Goal: Task Accomplishment & Management: Use online tool/utility

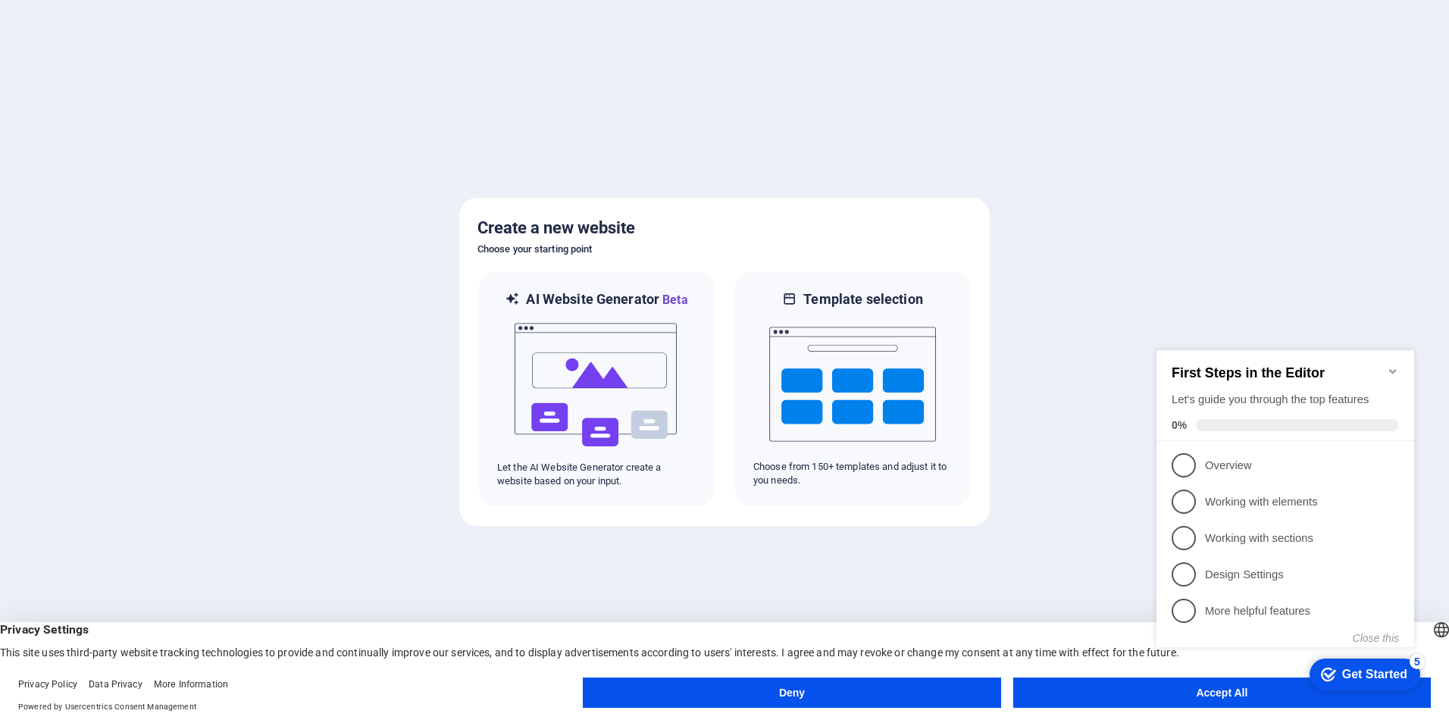
click at [1201, 693] on div "checkmark Get Started 5 First Steps in the Editor Let's guide you through the t…" at bounding box center [1288, 512] width 276 height 368
click at [1235, 693] on div "checkmark Get Started 5 First Steps in the Editor Let's guide you through the t…" at bounding box center [1288, 512] width 276 height 368
click at [1248, 459] on p "Overview - incomplete" at bounding box center [1296, 466] width 182 height 16
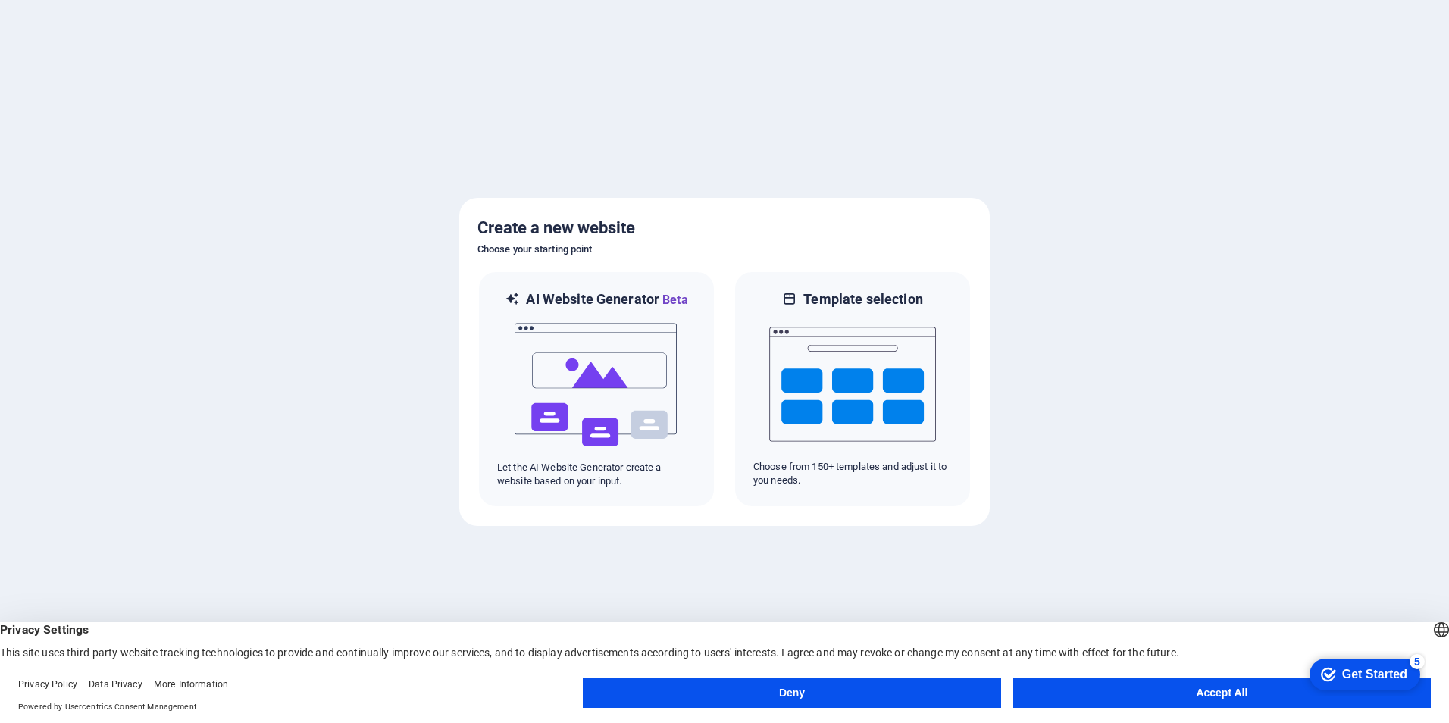
click at [1226, 689] on button "Accept All" at bounding box center [1222, 693] width 418 height 30
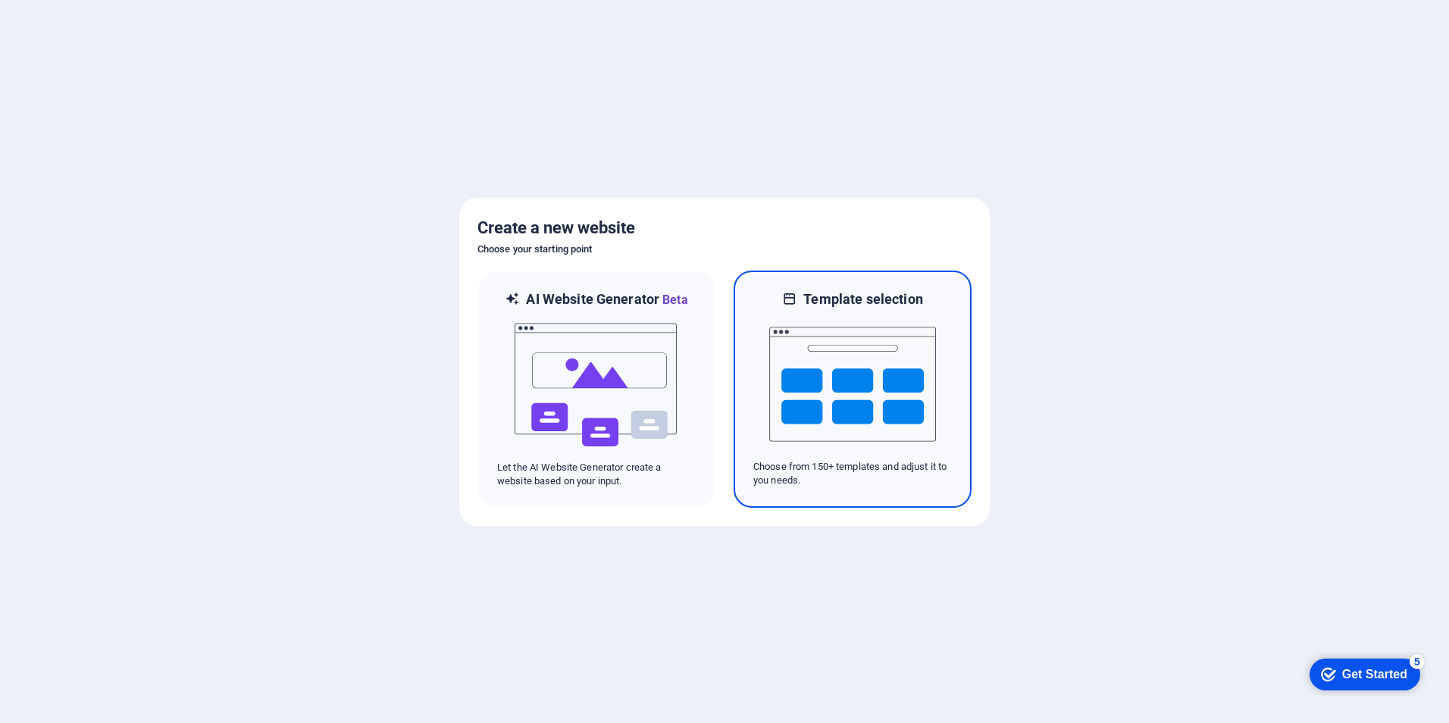
click at [862, 381] on img at bounding box center [852, 384] width 167 height 152
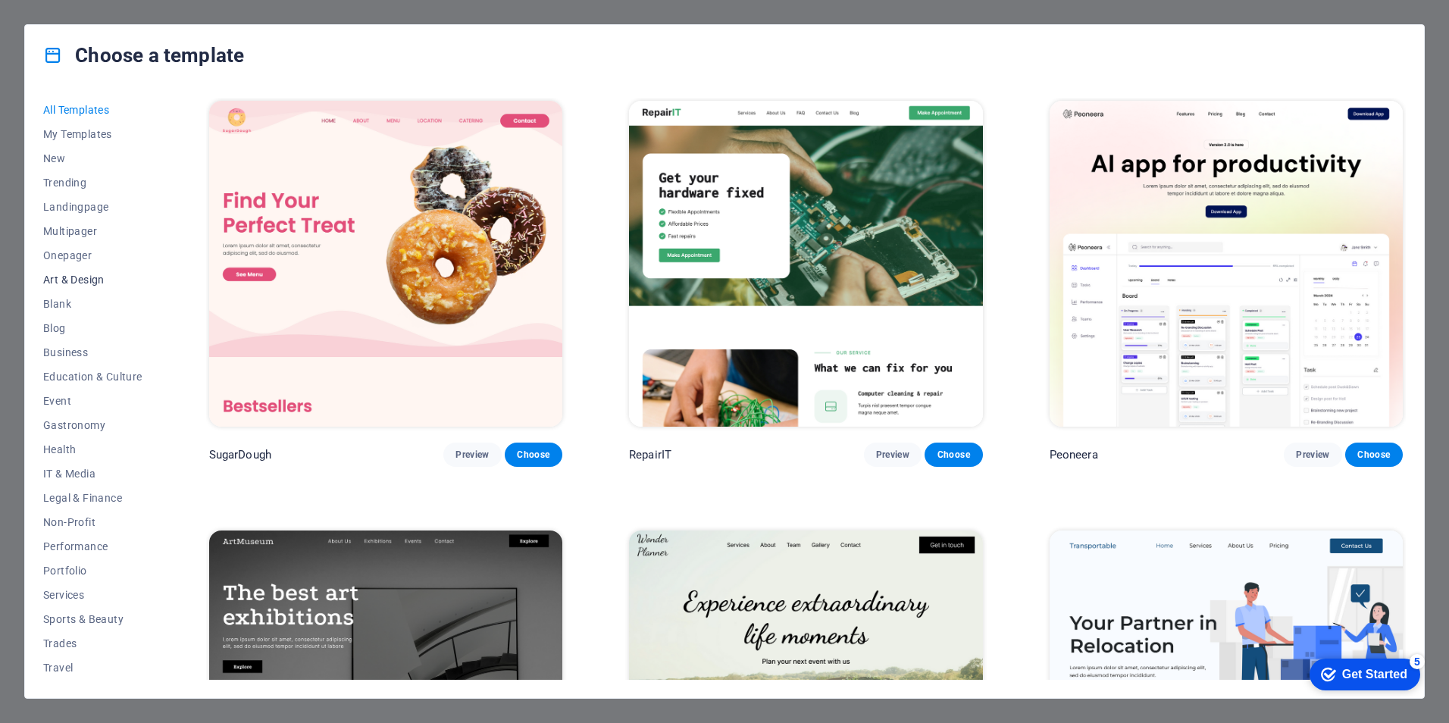
click at [67, 281] on span "Art & Design" at bounding box center [92, 280] width 99 height 12
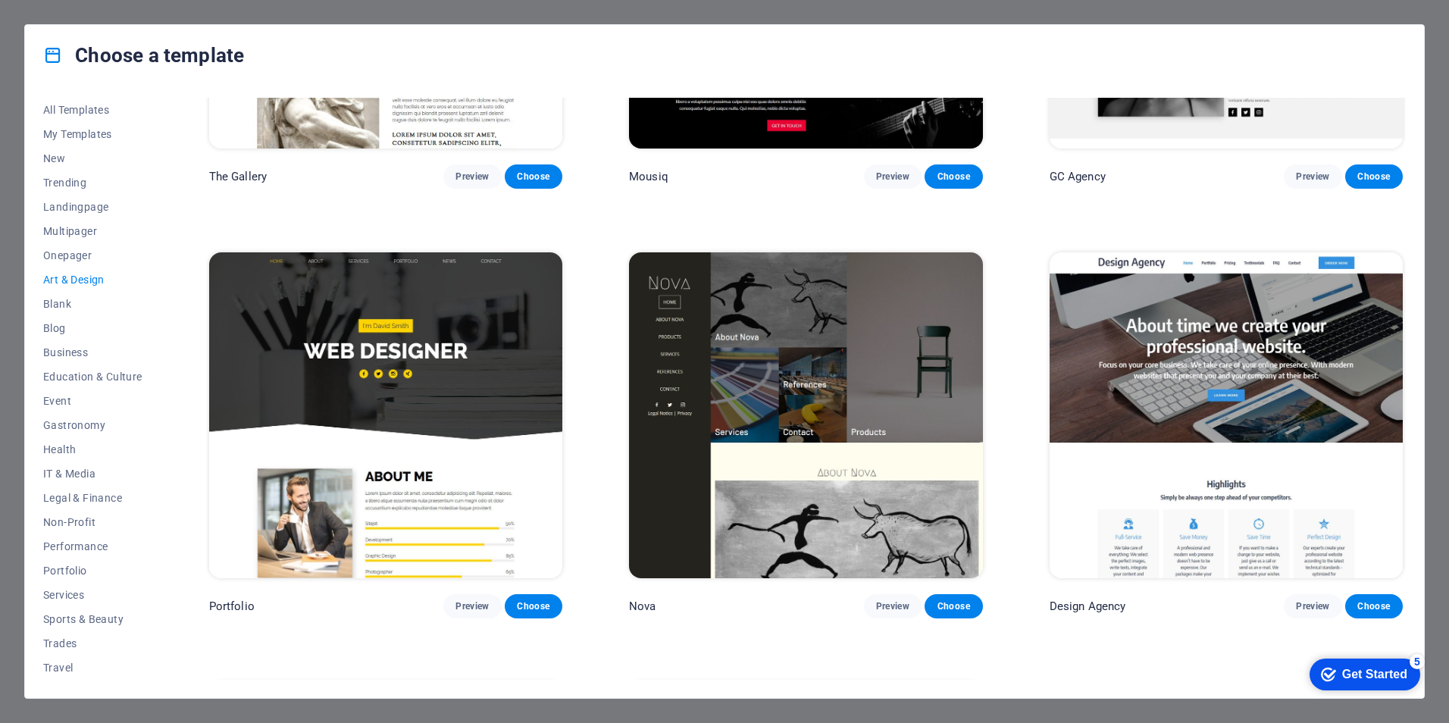
scroll to position [1497, 0]
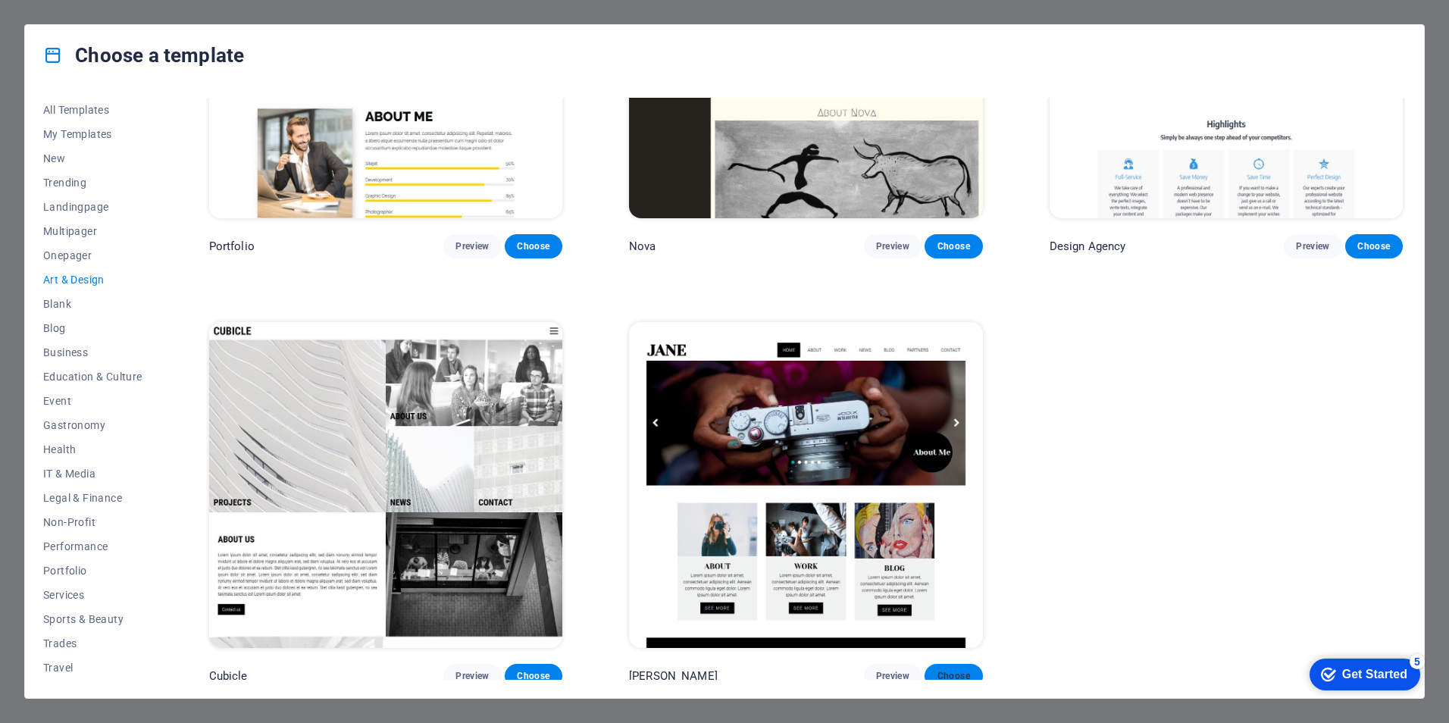
click at [956, 670] on span "Choose" at bounding box center [953, 676] width 33 height 12
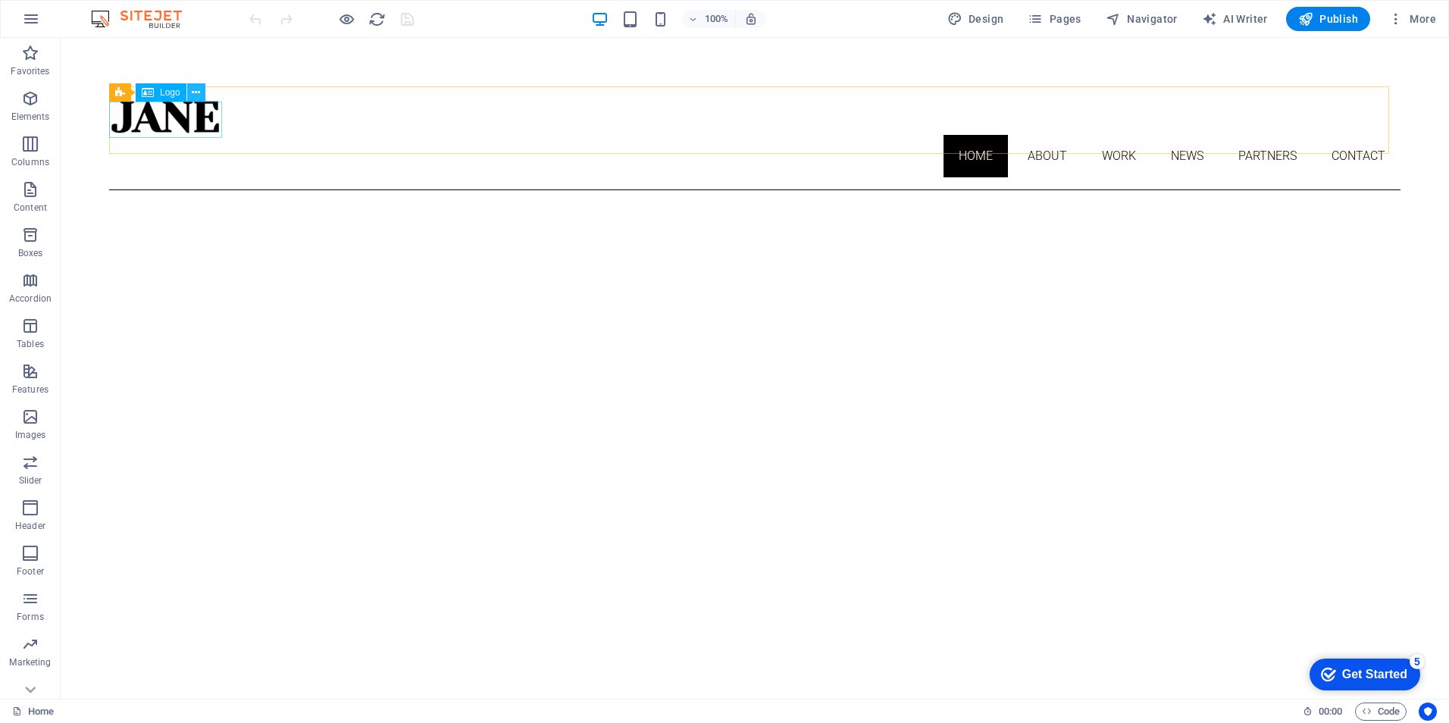
click at [197, 94] on icon at bounding box center [196, 93] width 8 height 16
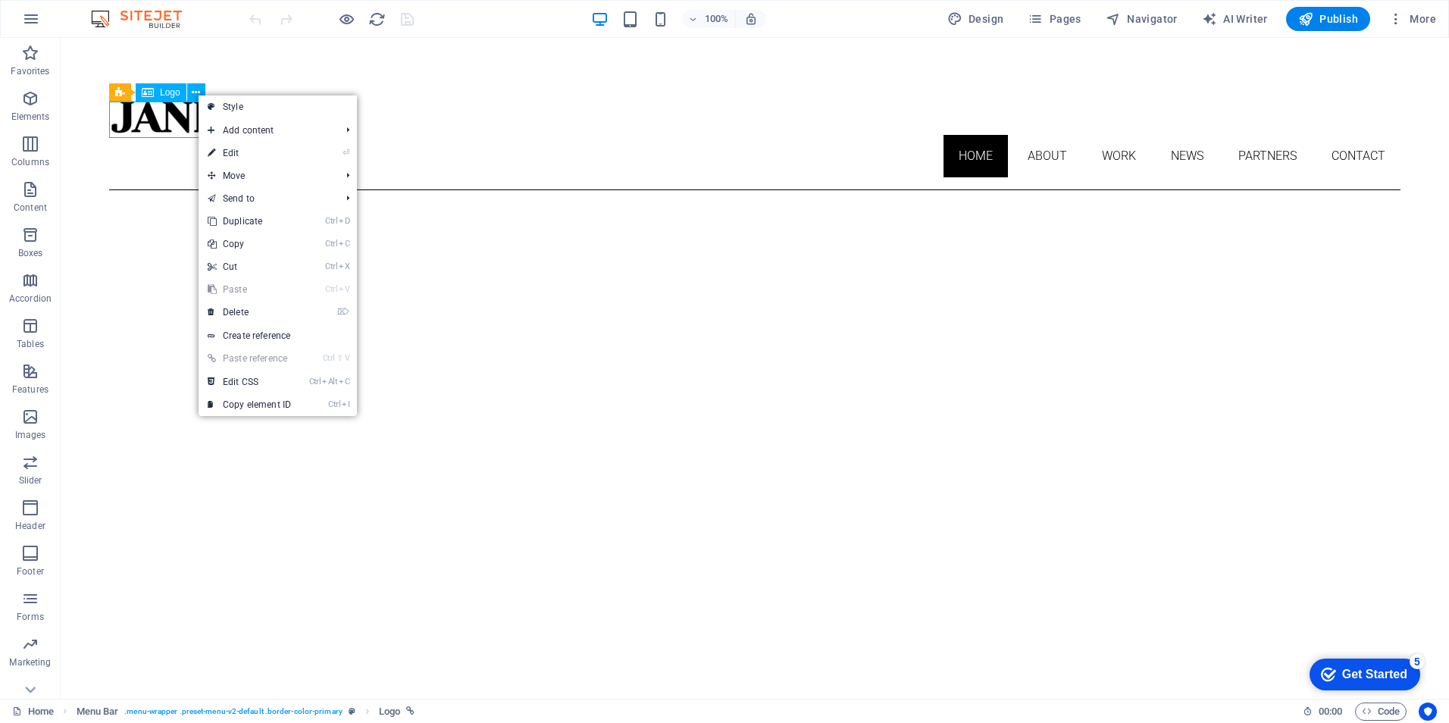
click at [159, 93] on div "Logo" at bounding box center [161, 92] width 51 height 18
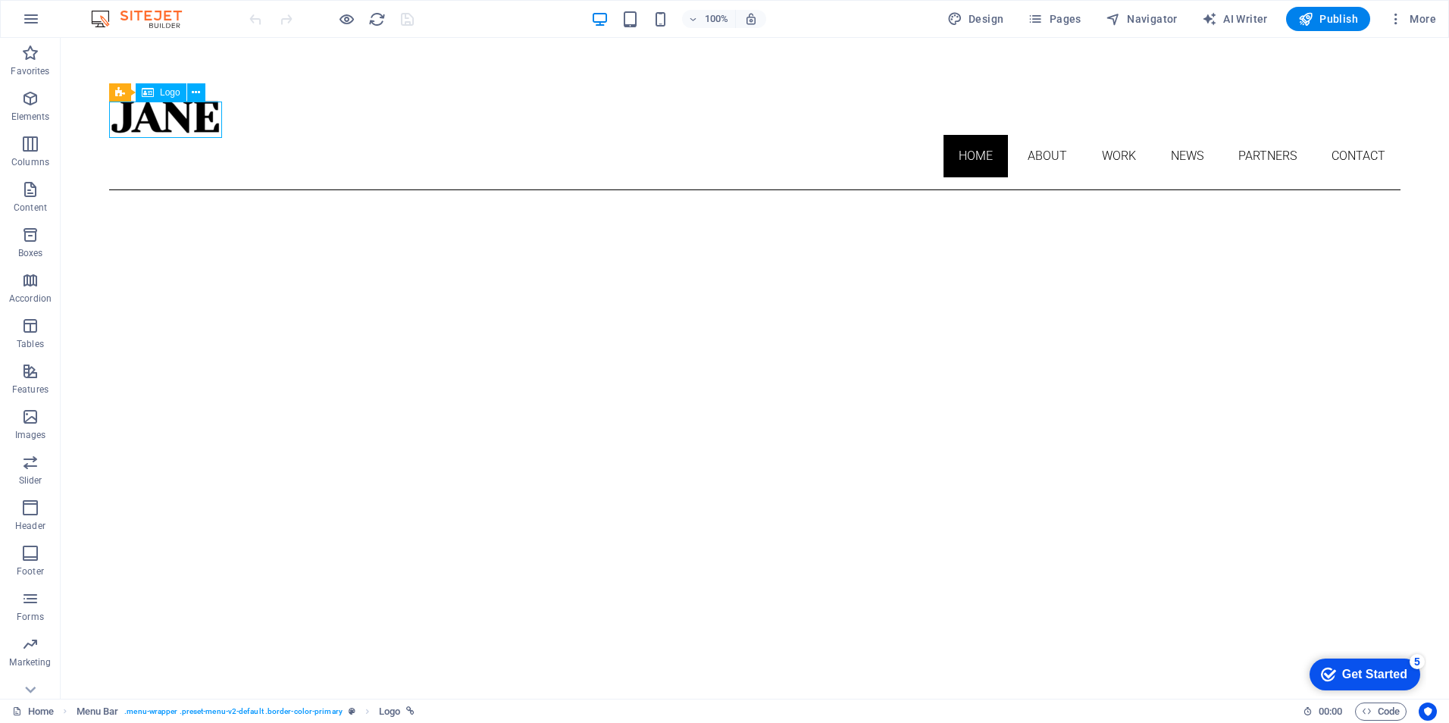
click at [159, 92] on div "Logo" at bounding box center [161, 92] width 51 height 18
click at [199, 92] on icon at bounding box center [196, 93] width 8 height 16
click at [163, 92] on span "Logo" at bounding box center [170, 92] width 20 height 9
click at [205, 109] on div at bounding box center [754, 117] width 1291 height 36
click at [196, 91] on icon at bounding box center [196, 93] width 8 height 16
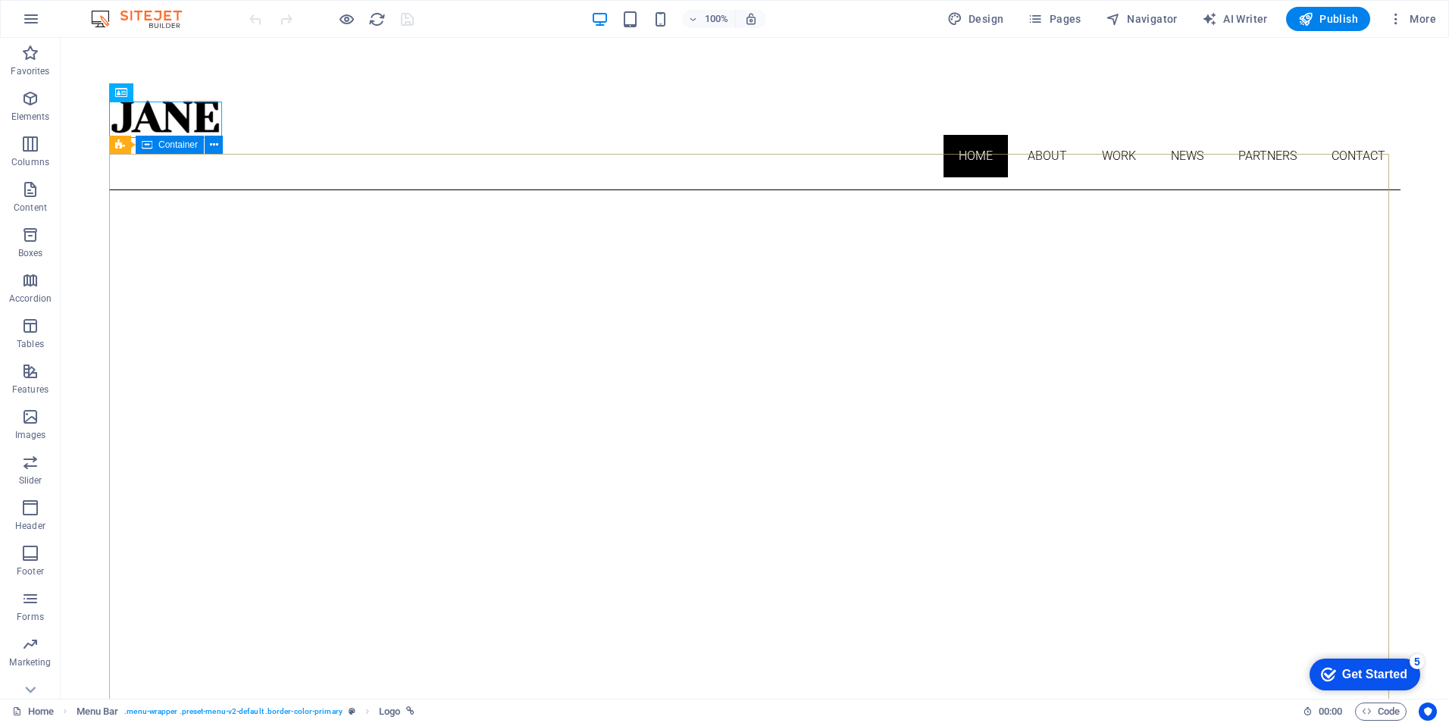
click at [171, 147] on span "Container" at bounding box center [177, 144] width 39 height 9
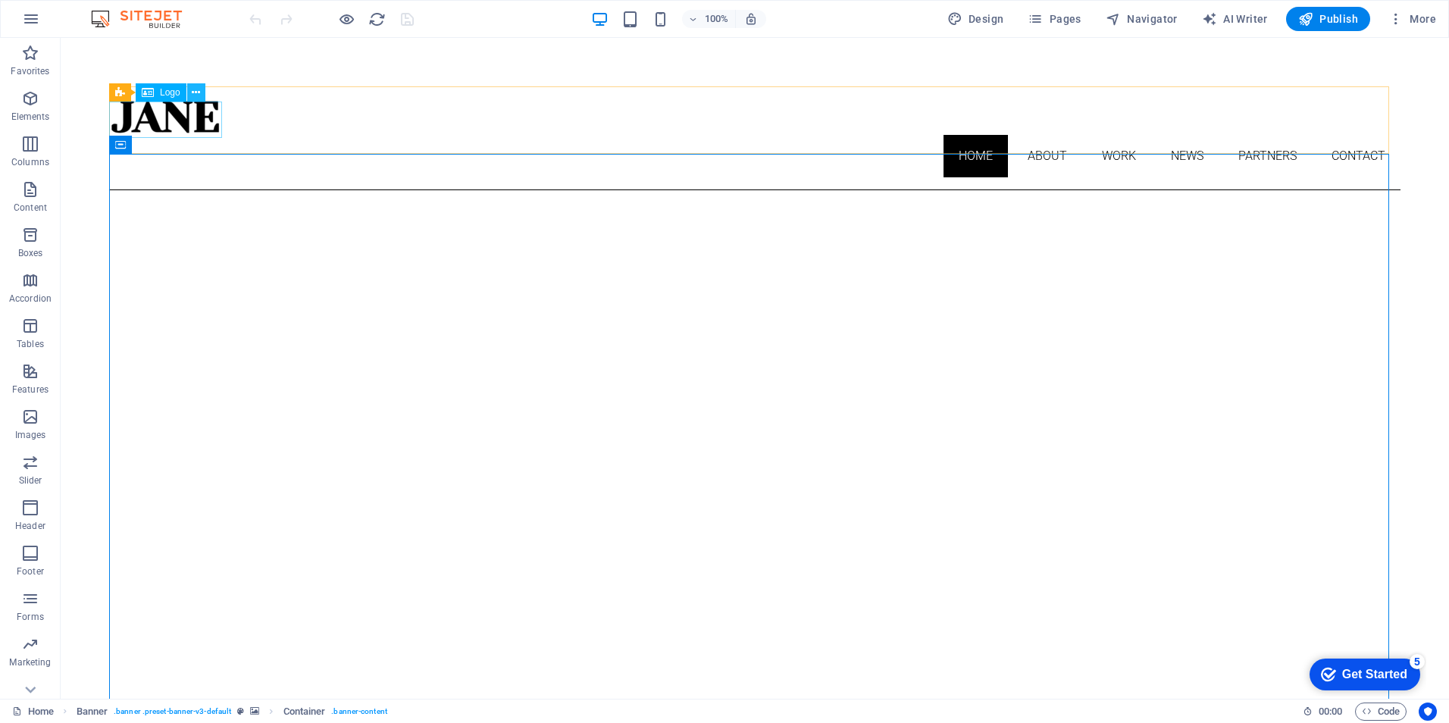
click at [199, 92] on icon at bounding box center [196, 93] width 8 height 16
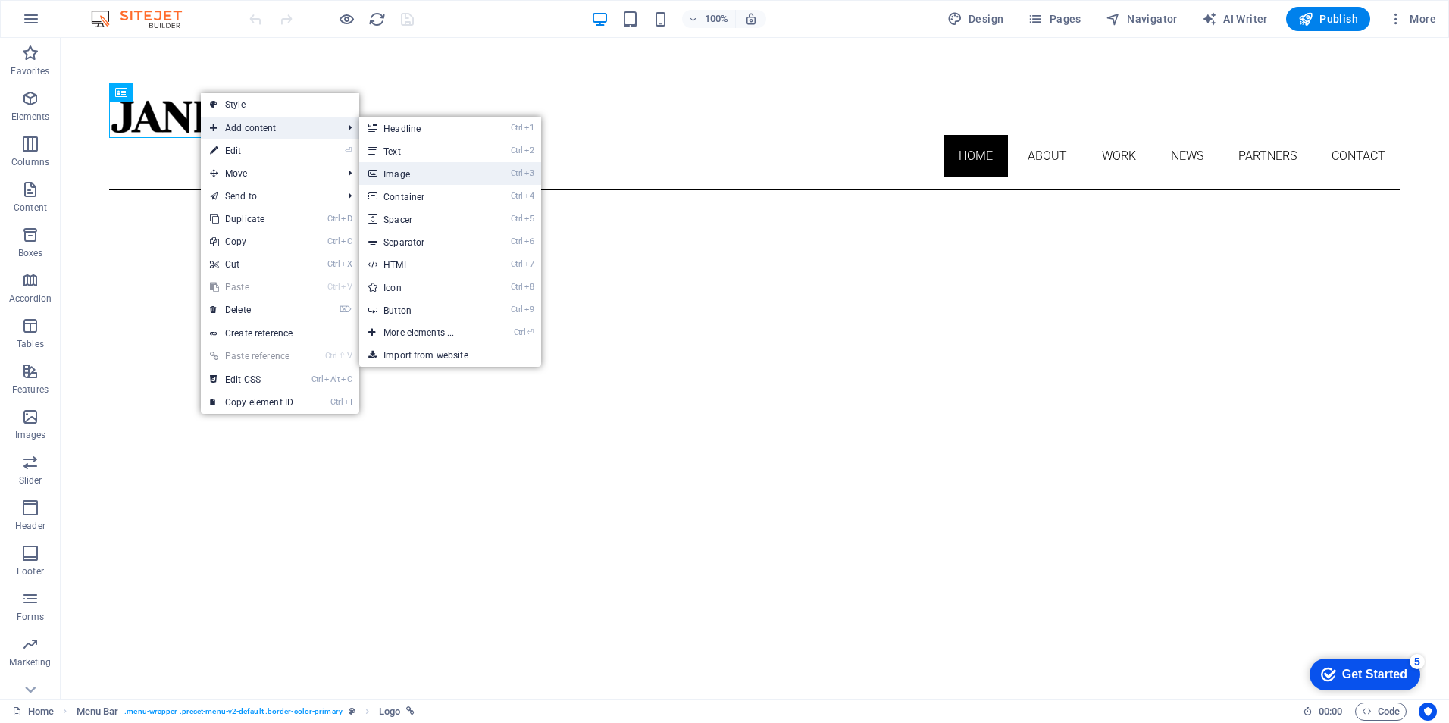
click at [471, 169] on link "Ctrl 3 Image" at bounding box center [421, 173] width 125 height 23
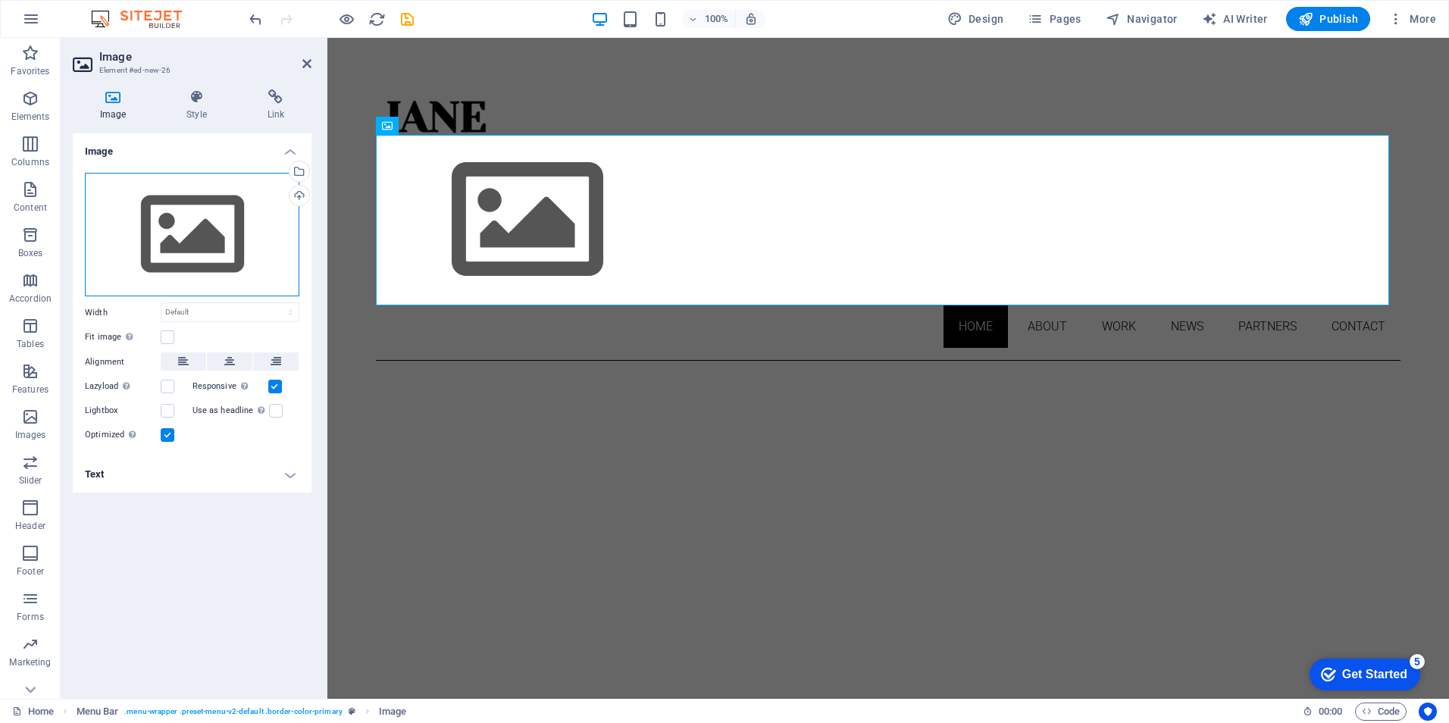
click at [210, 225] on div "Drag files here, click to choose files or select files from Files or our free s…" at bounding box center [192, 235] width 214 height 124
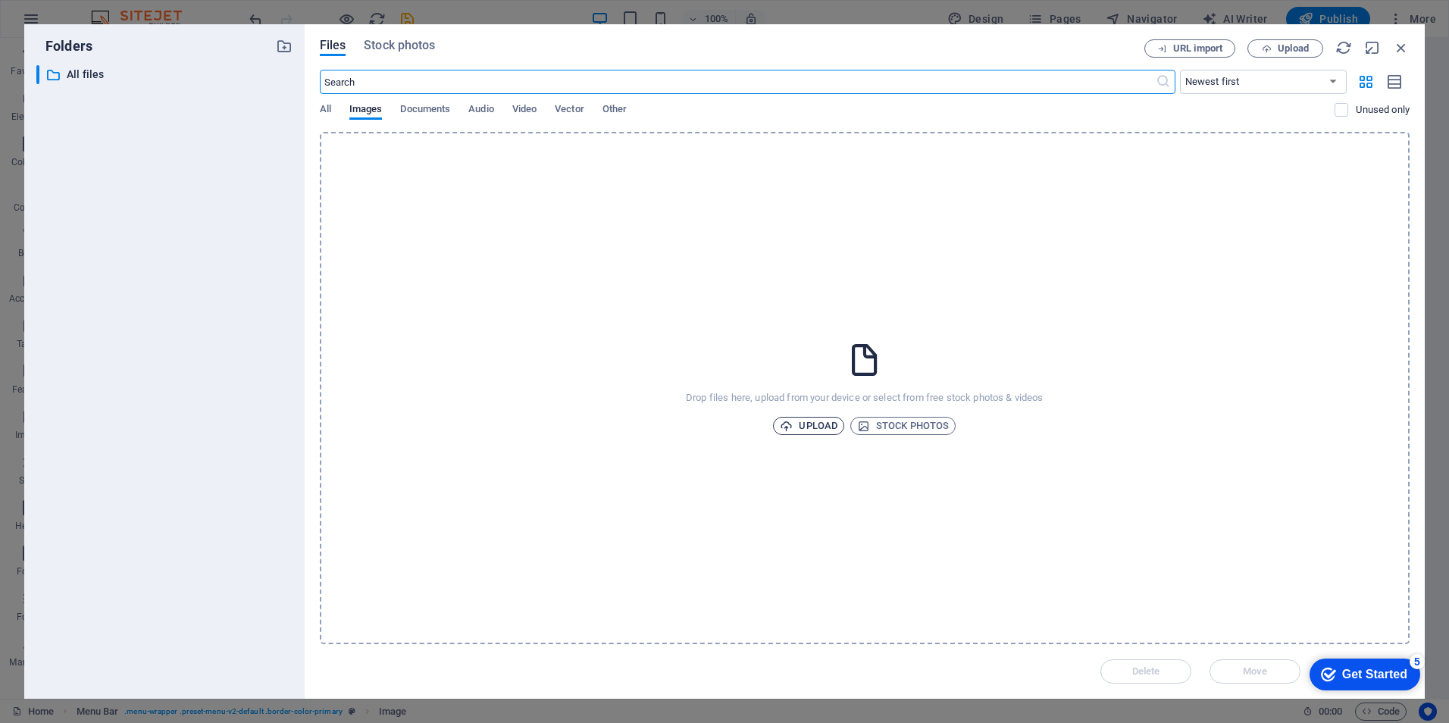
click at [808, 426] on span "Upload" at bounding box center [809, 426] width 58 height 18
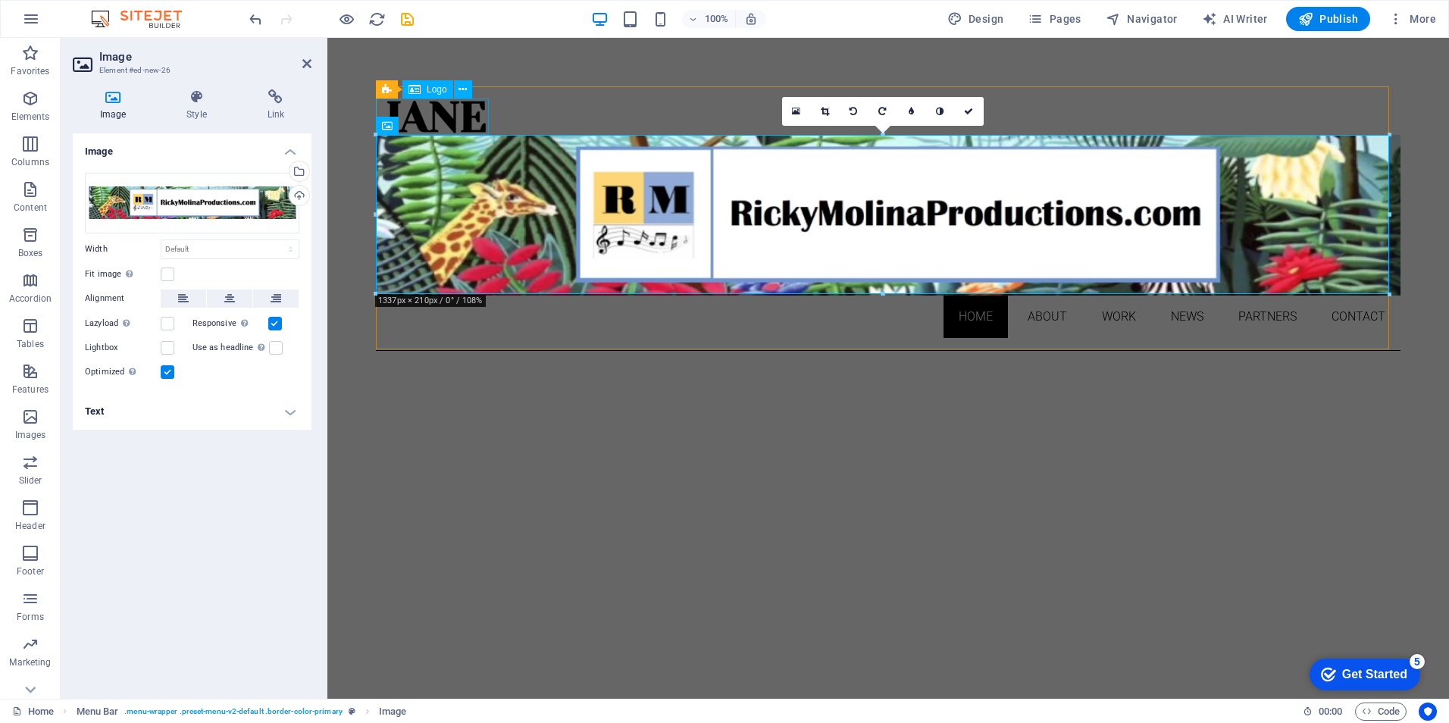
drag, startPoint x: 474, startPoint y: 111, endPoint x: 744, endPoint y: 111, distance: 269.1
click at [743, 111] on div "Home About Work News Partners Contact" at bounding box center [888, 218] width 1025 height 265
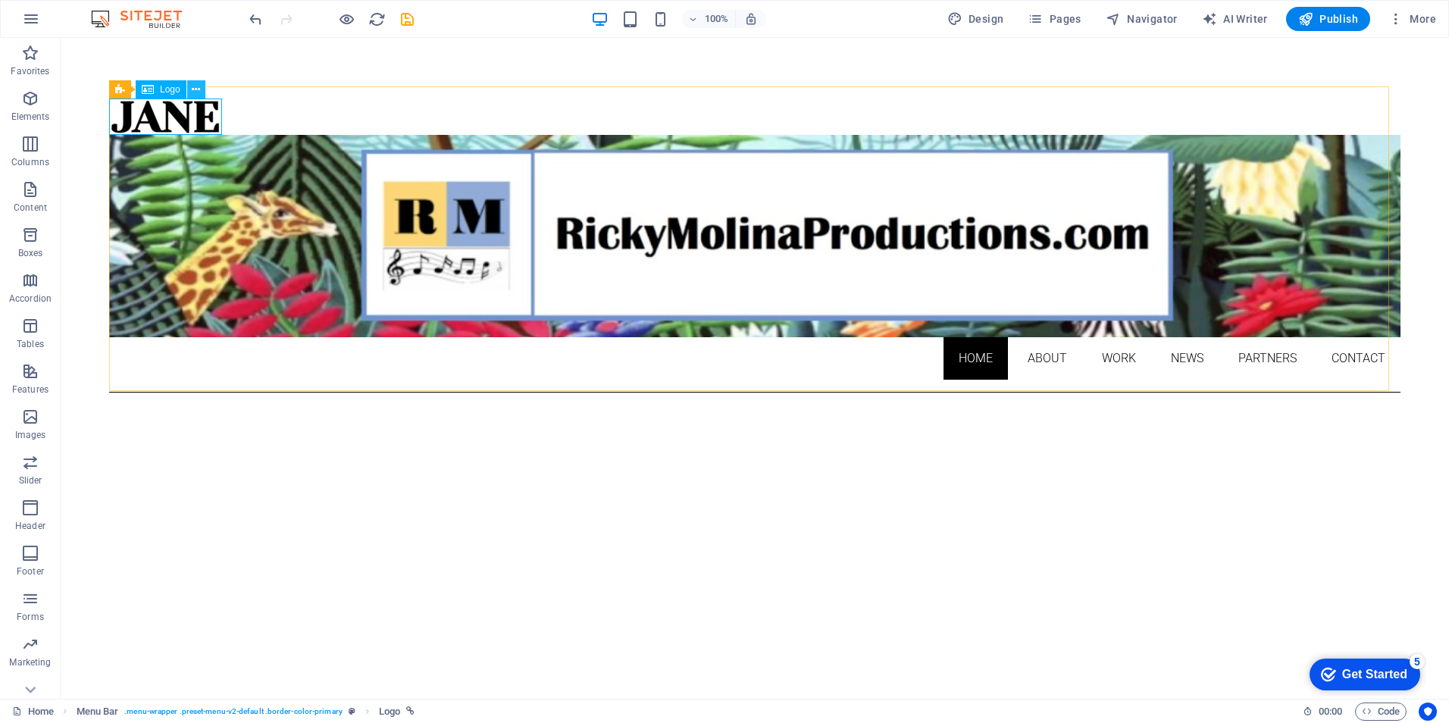
click at [199, 91] on icon at bounding box center [196, 90] width 8 height 16
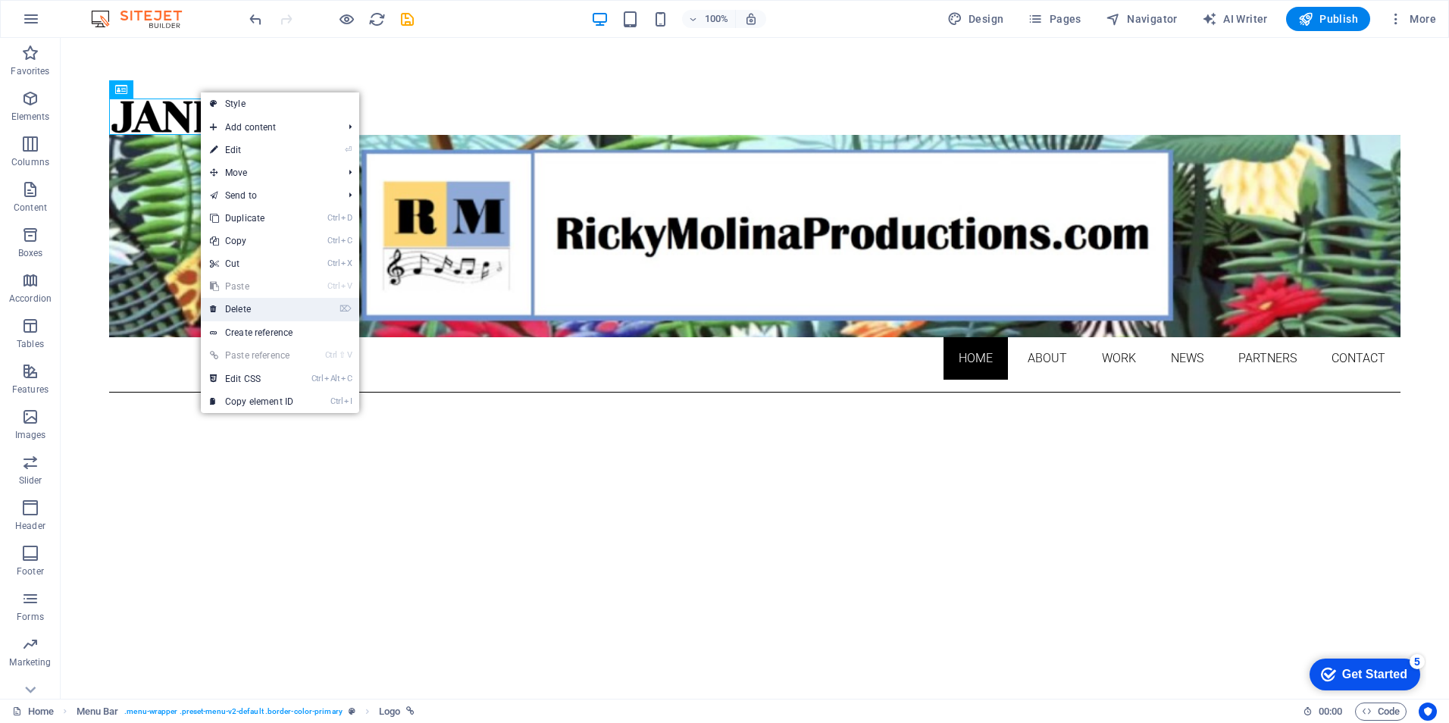
click at [335, 309] on li "⌦ Delete" at bounding box center [280, 309] width 158 height 23
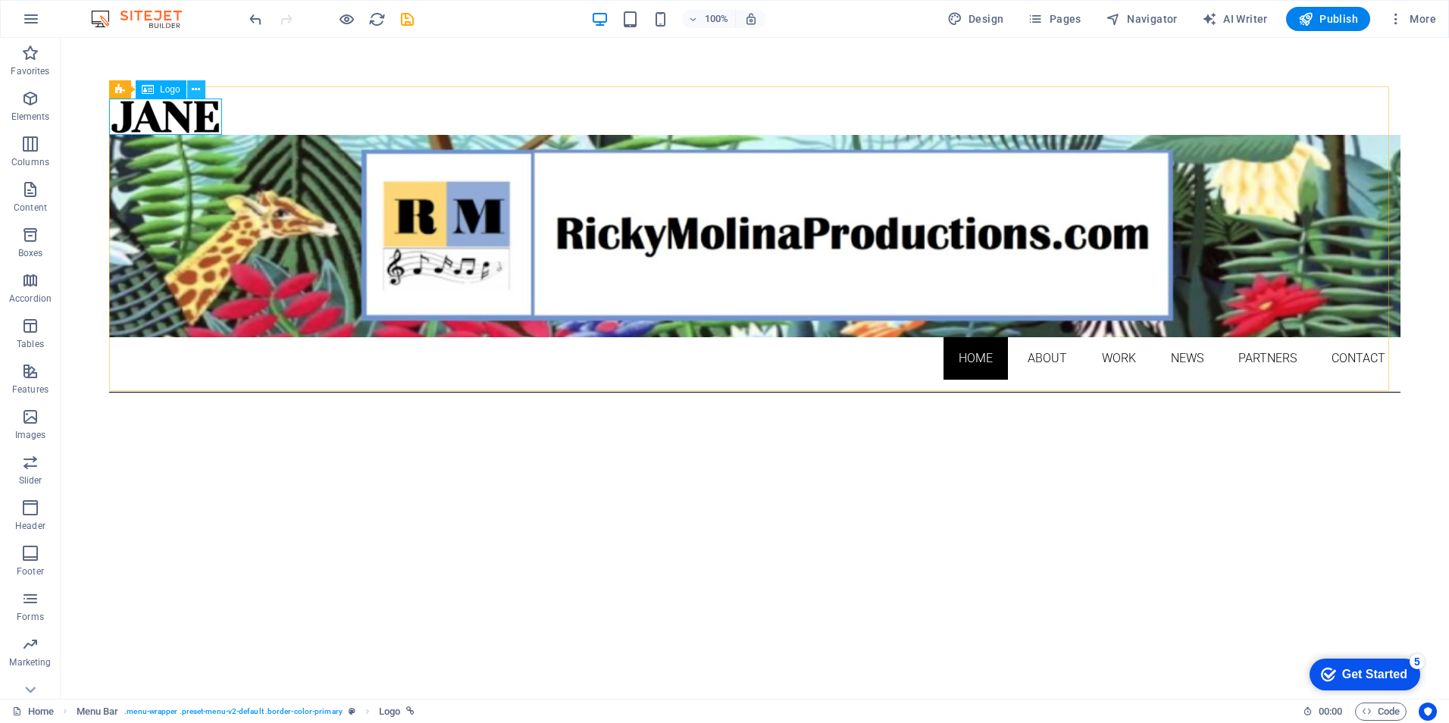
click at [199, 87] on icon at bounding box center [196, 90] width 8 height 16
click at [171, 89] on span "Logo" at bounding box center [170, 89] width 20 height 9
click at [198, 88] on icon at bounding box center [196, 90] width 8 height 16
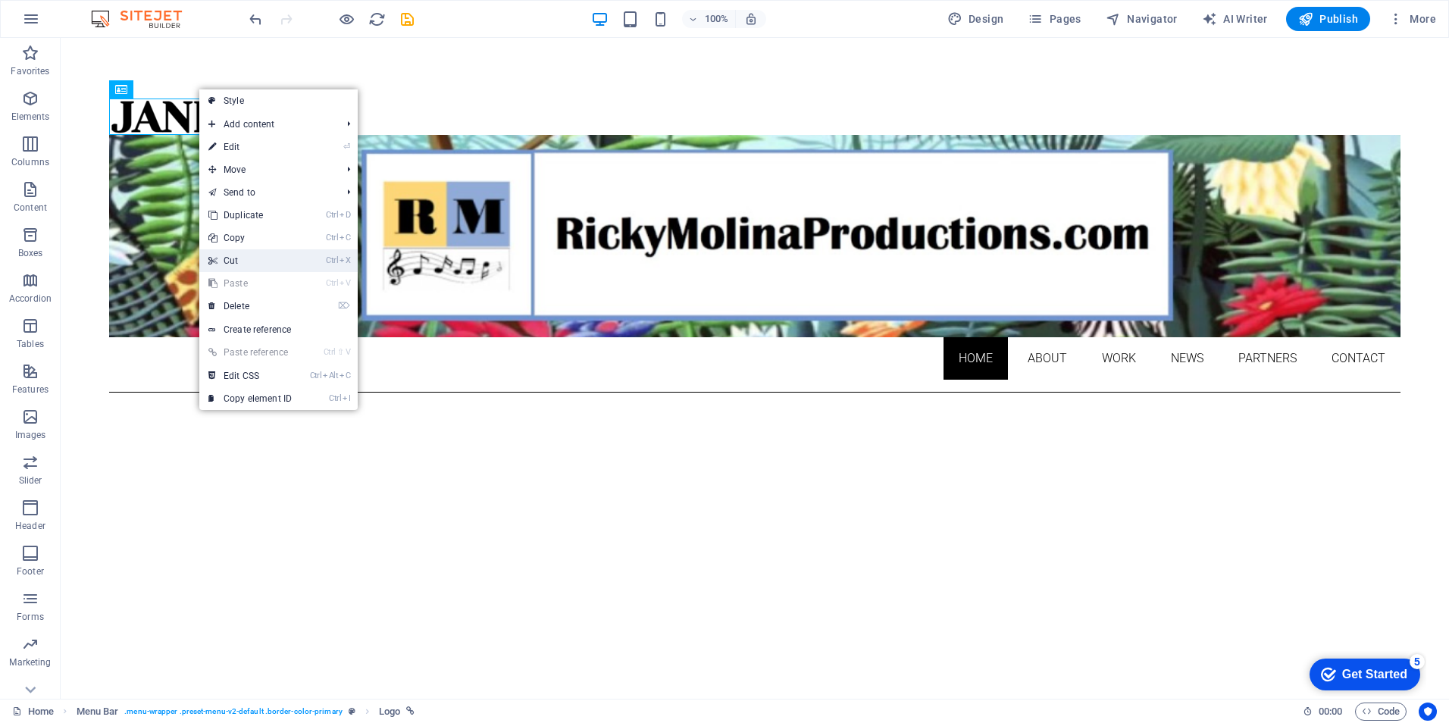
click at [274, 255] on link "Ctrl X Cut" at bounding box center [250, 260] width 102 height 23
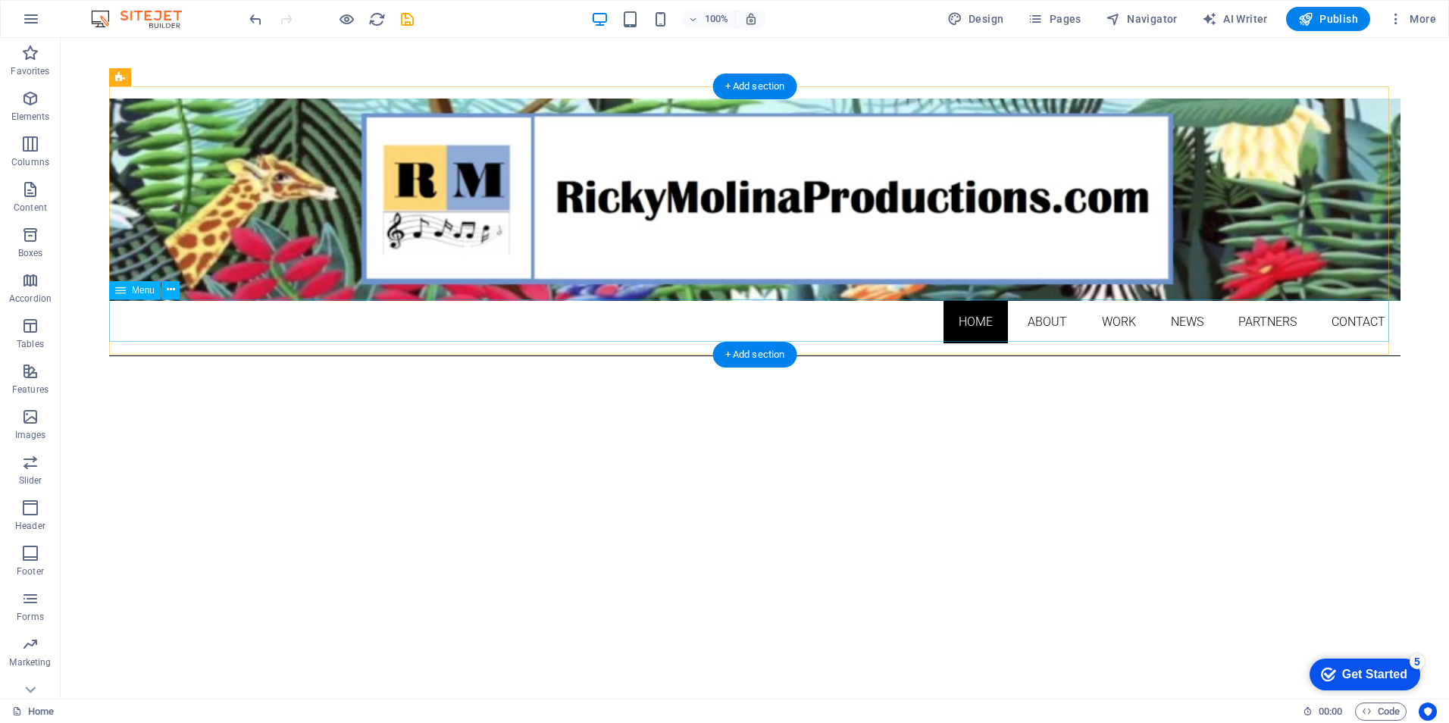
click at [1037, 321] on nav "Home About Work News Partners Contact" at bounding box center [754, 322] width 1291 height 42
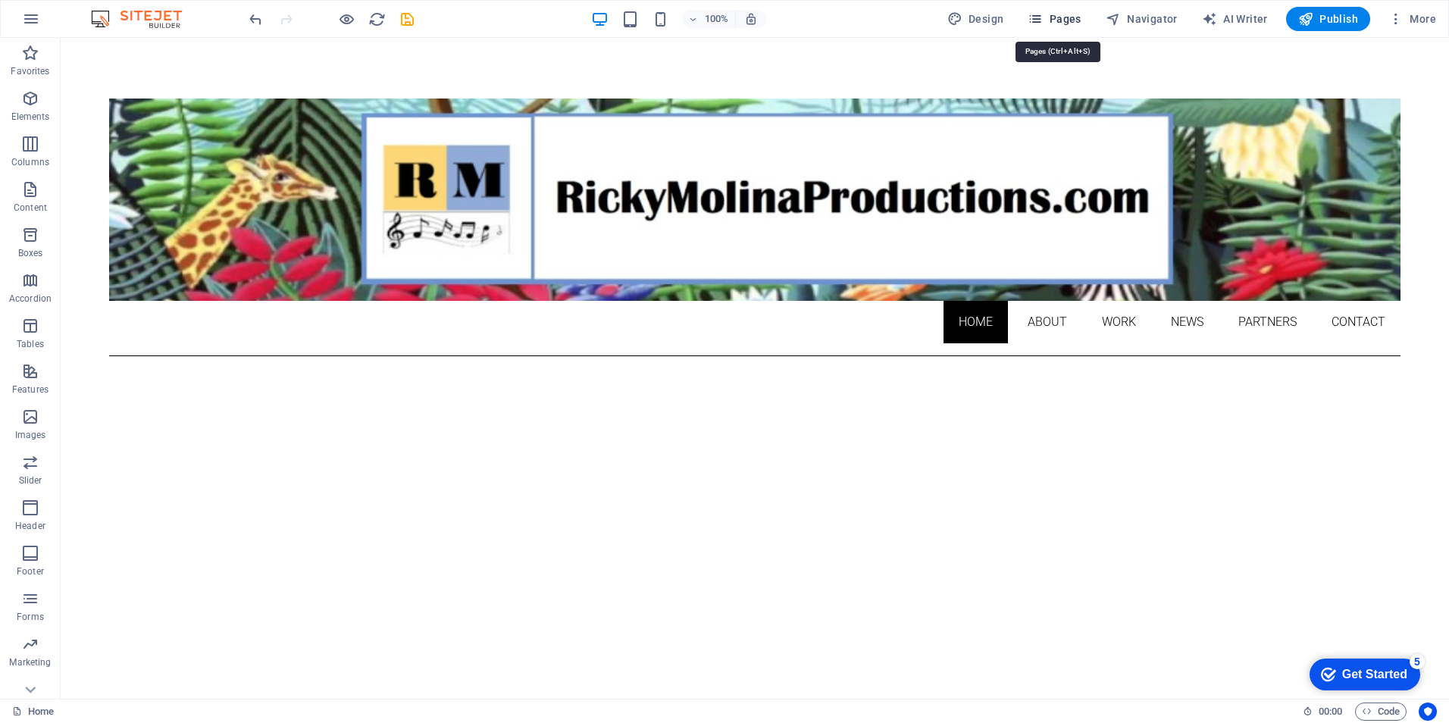
click at [1041, 17] on icon "button" at bounding box center [1035, 18] width 15 height 15
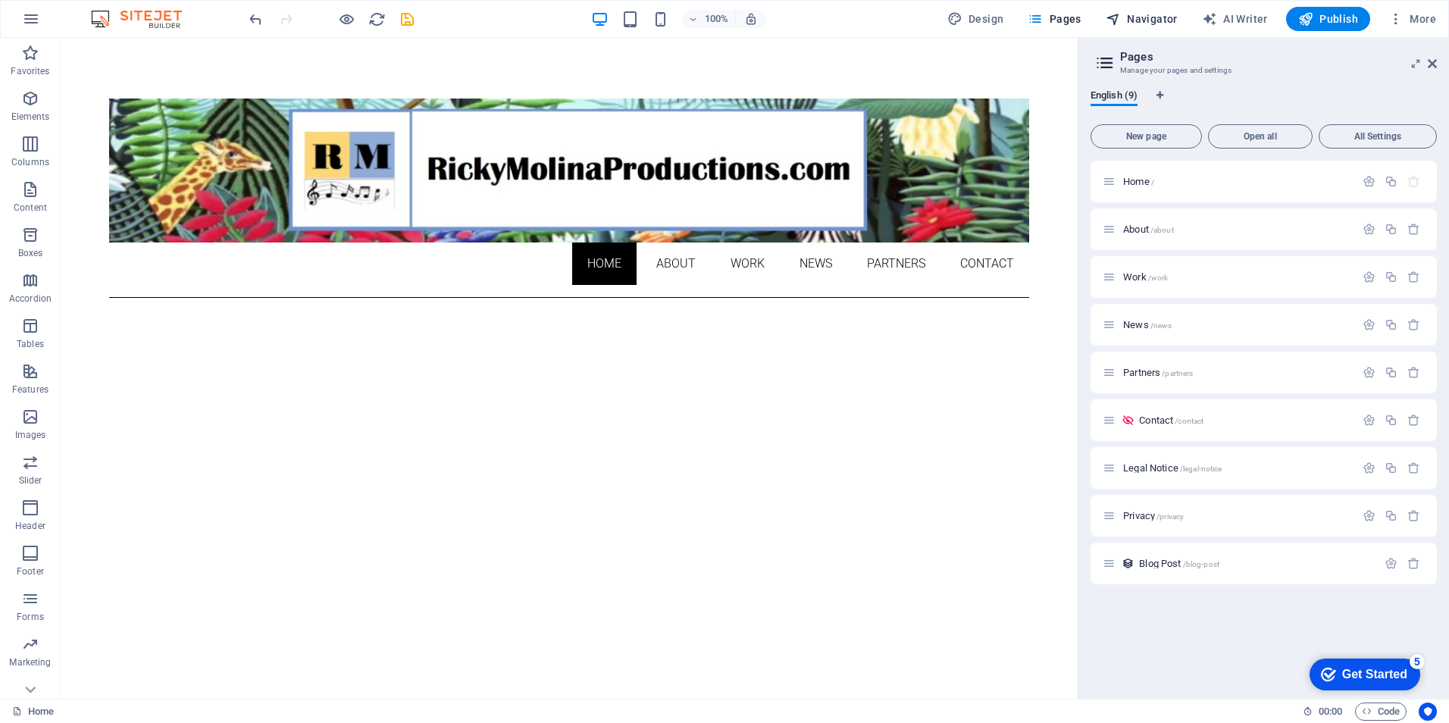
click at [1141, 15] on span "Navigator" at bounding box center [1142, 18] width 72 height 15
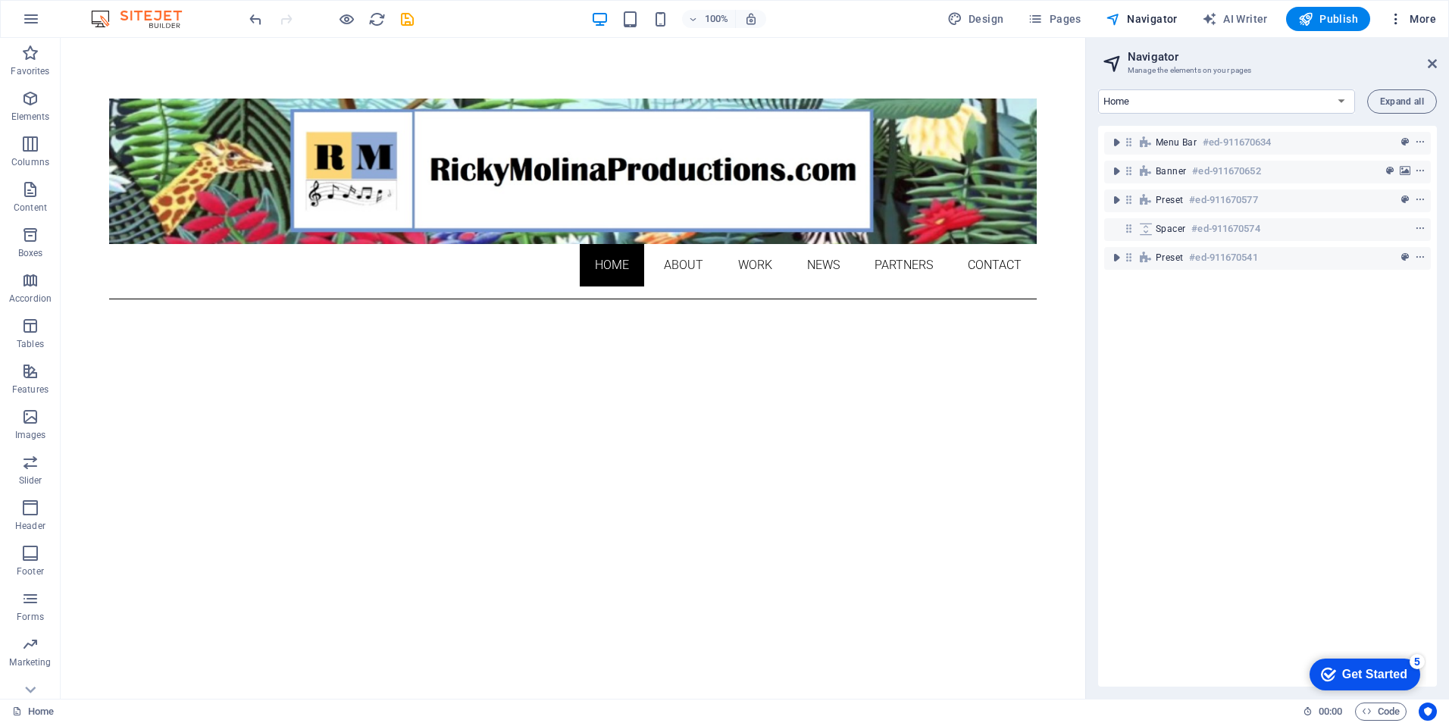
click at [1430, 18] on span "More" at bounding box center [1412, 18] width 48 height 15
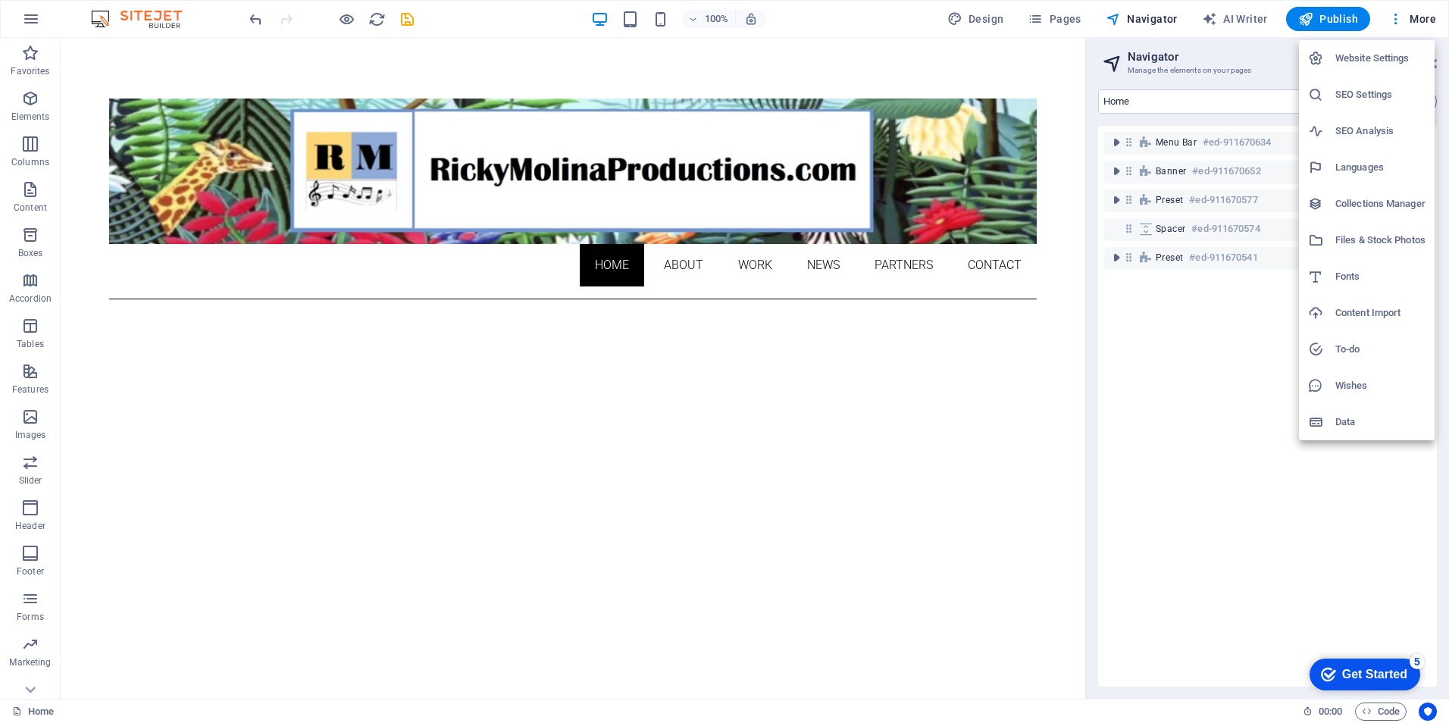
click at [1053, 20] on div at bounding box center [724, 361] width 1449 height 723
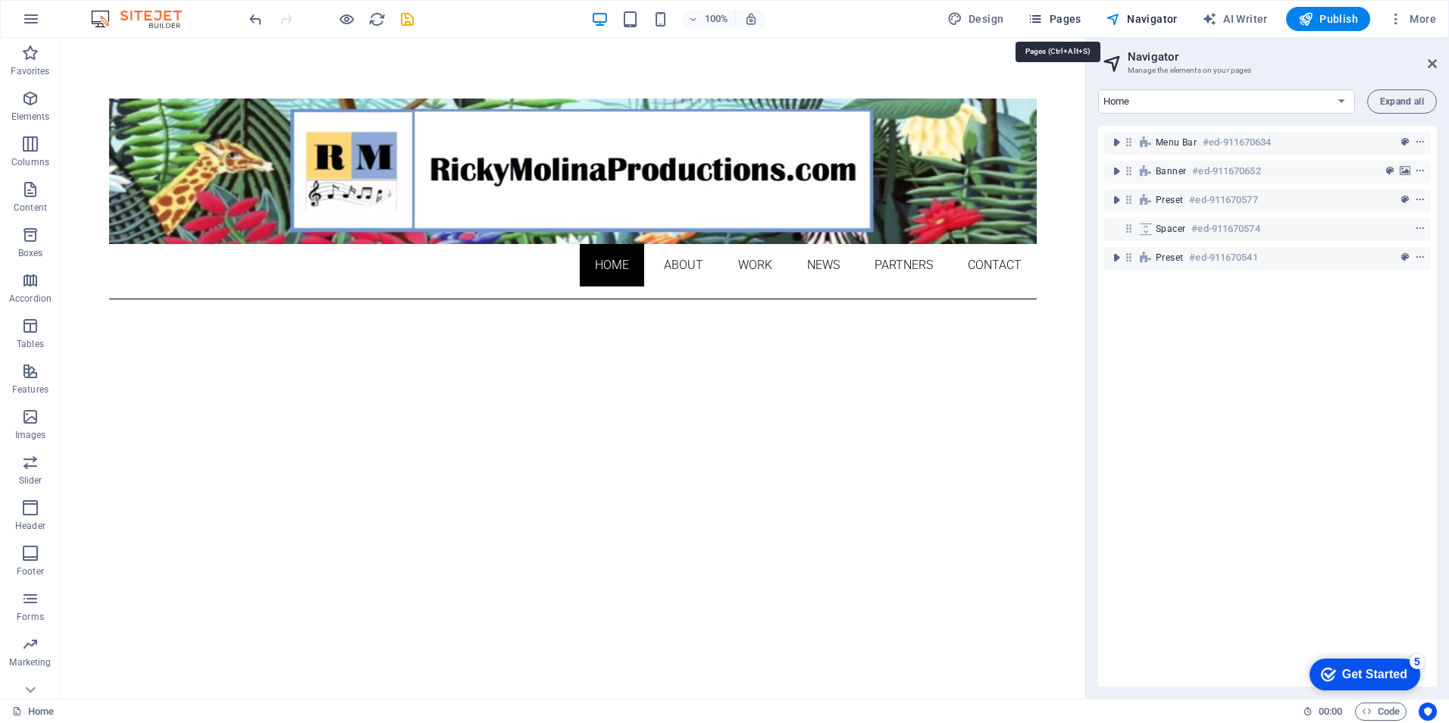
click at [1037, 19] on icon "button" at bounding box center [1035, 18] width 15 height 15
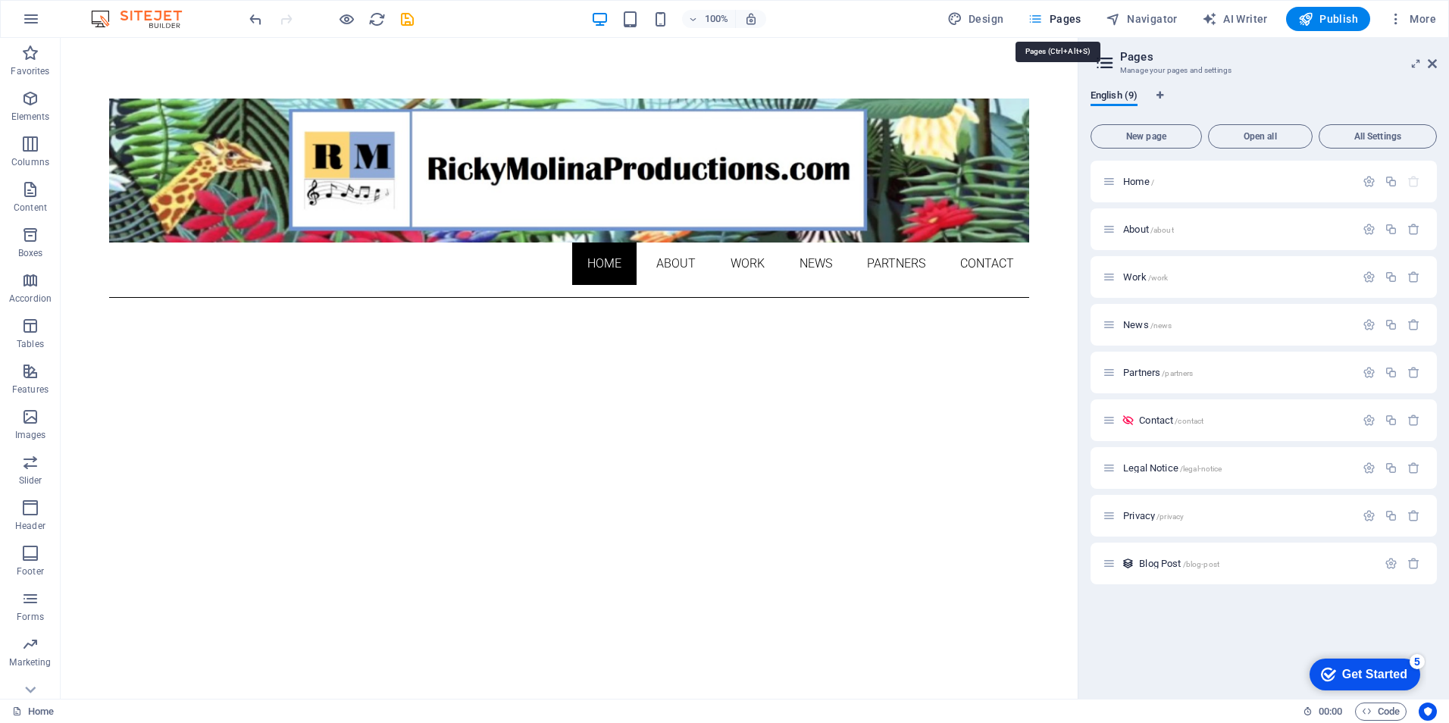
click at [1060, 17] on span "Pages" at bounding box center [1054, 18] width 53 height 15
click at [985, 20] on span "Design" at bounding box center [975, 18] width 57 height 15
select select "px"
select select "300"
select select "px"
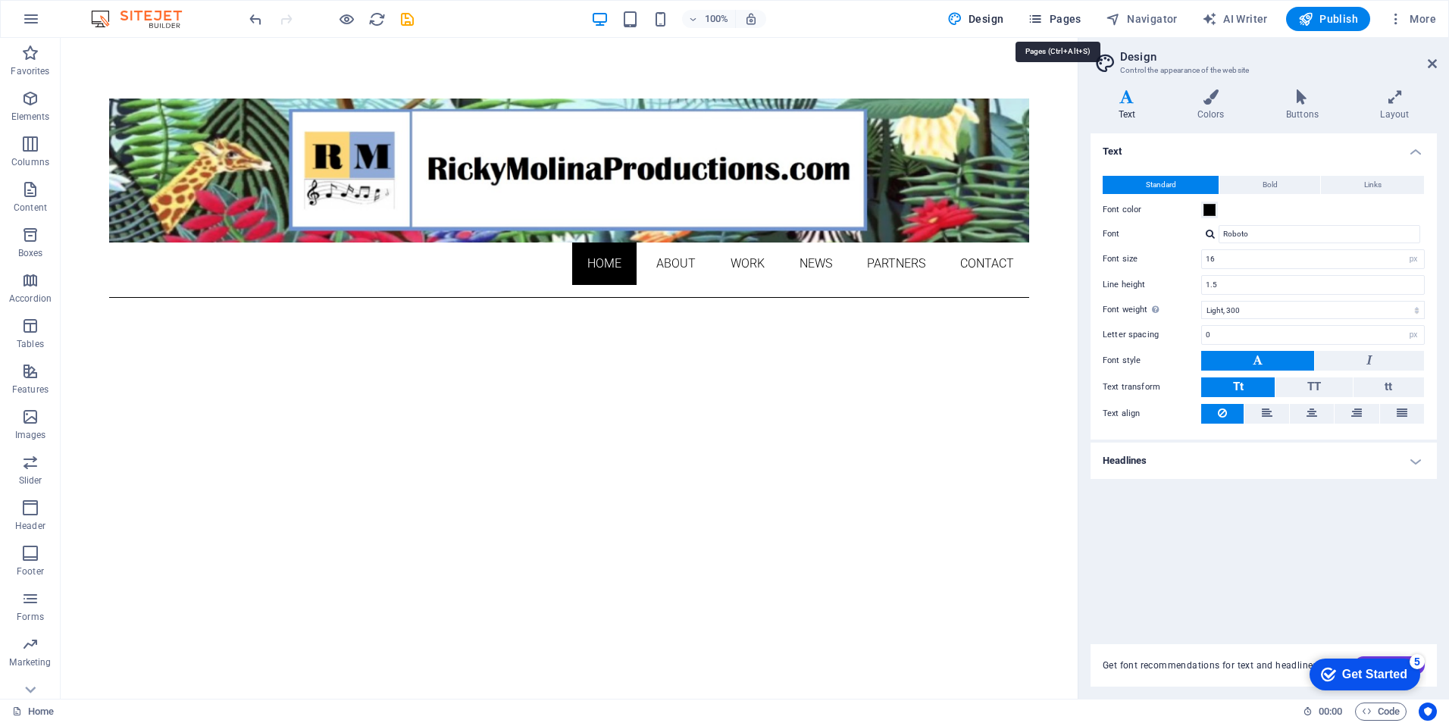
click at [1043, 17] on icon "button" at bounding box center [1035, 18] width 15 height 15
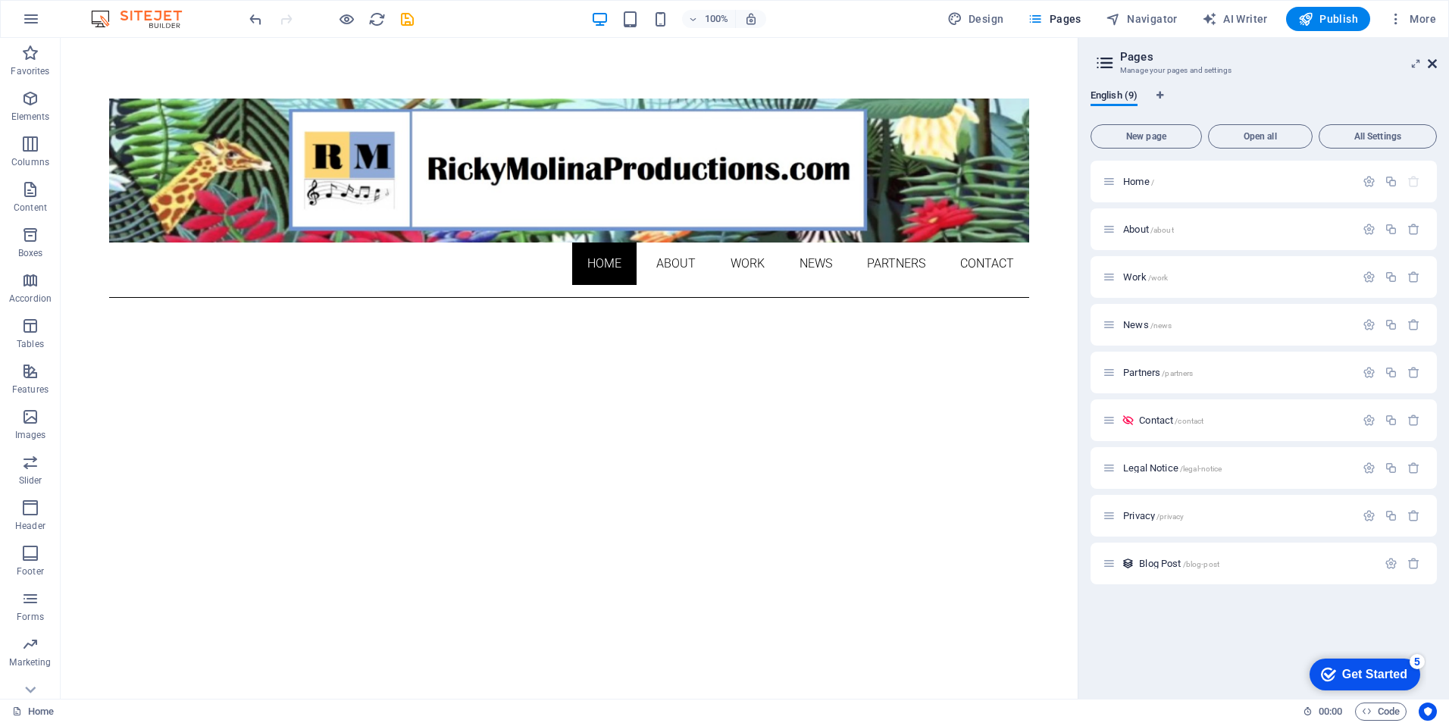
click at [1434, 64] on icon at bounding box center [1432, 64] width 9 height 12
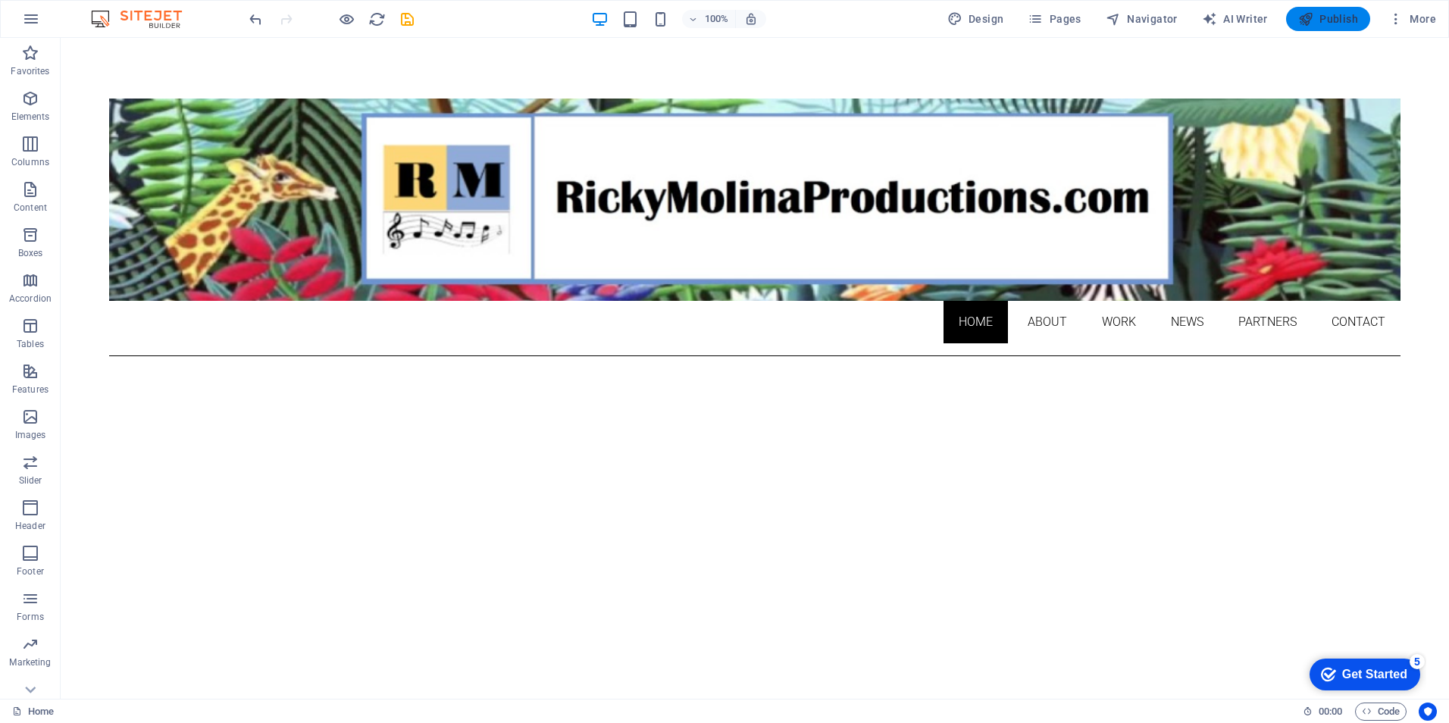
click at [1323, 19] on span "Publish" at bounding box center [1328, 18] width 60 height 15
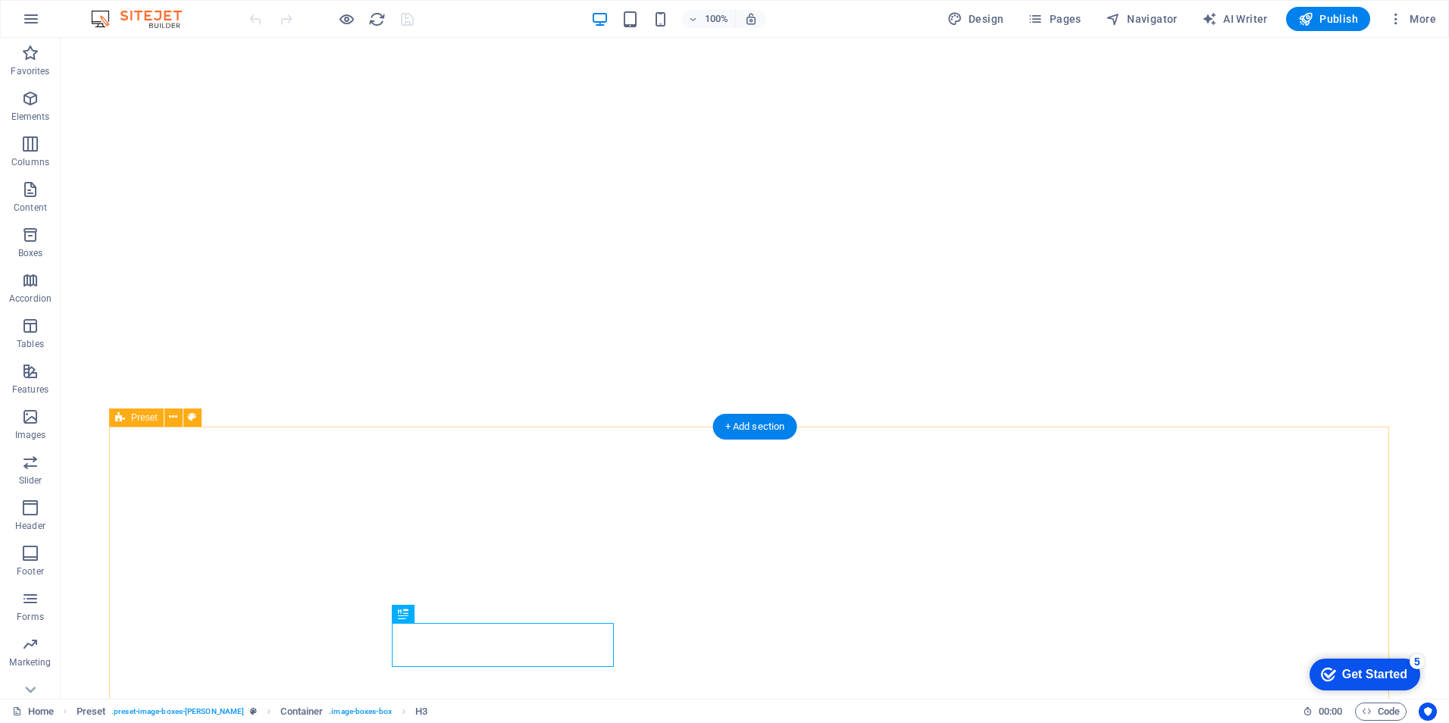
scroll to position [220, 0]
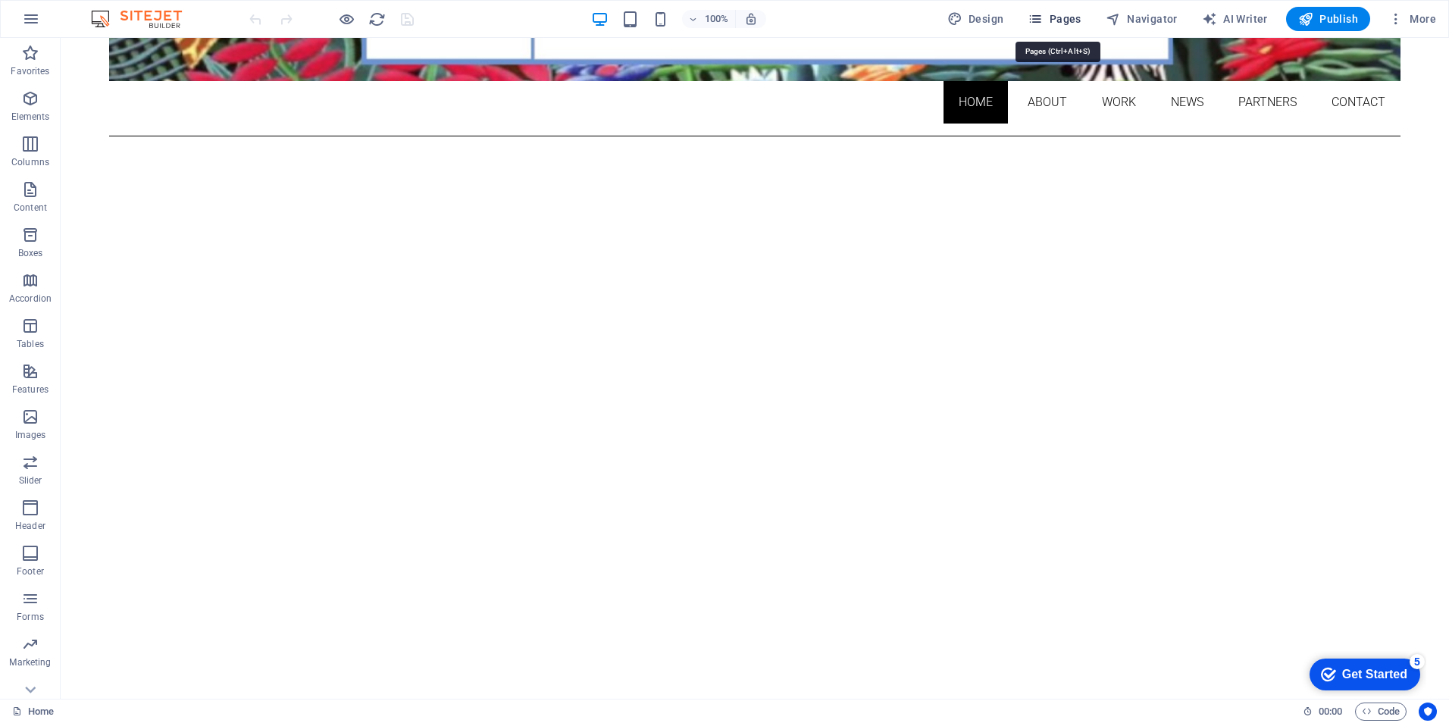
click at [1041, 23] on icon "button" at bounding box center [1035, 18] width 15 height 15
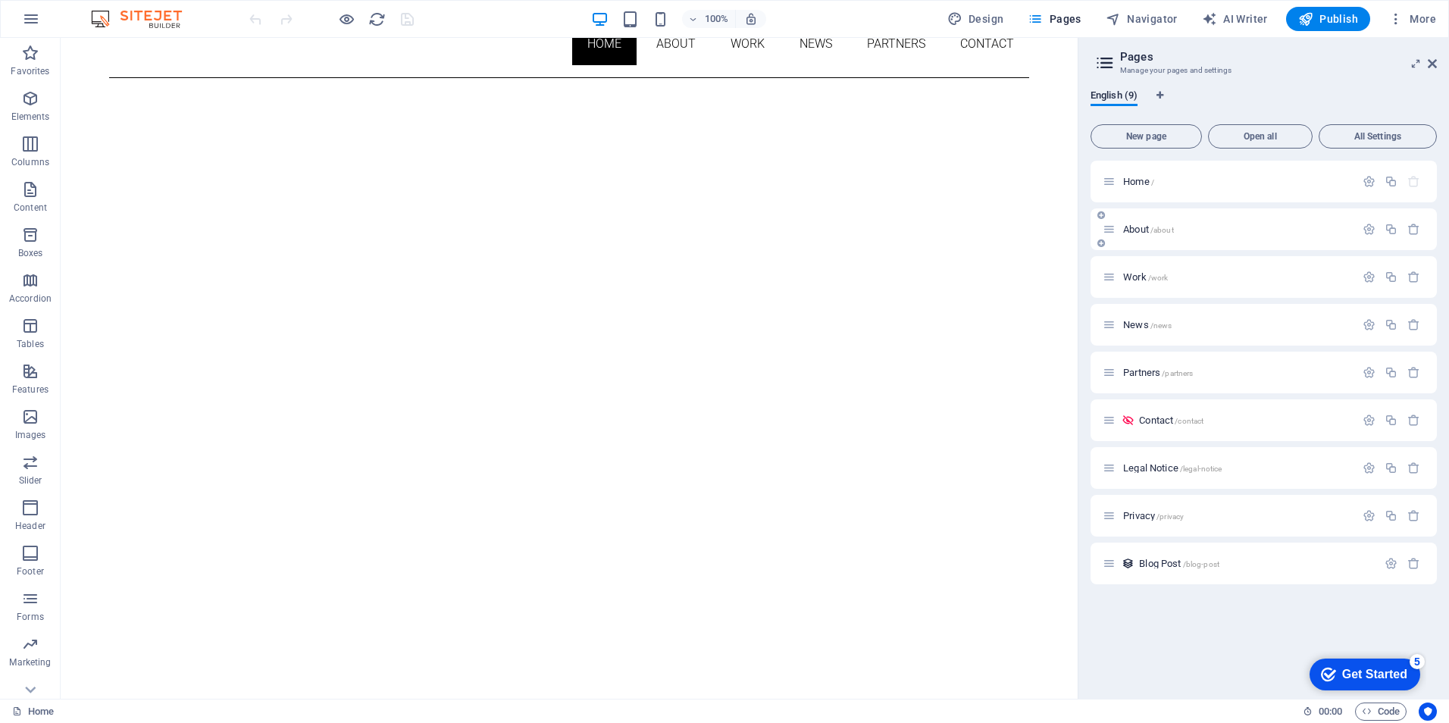
click at [1113, 233] on icon at bounding box center [1109, 229] width 13 height 13
click at [1210, 230] on p "About /about" at bounding box center [1236, 229] width 227 height 10
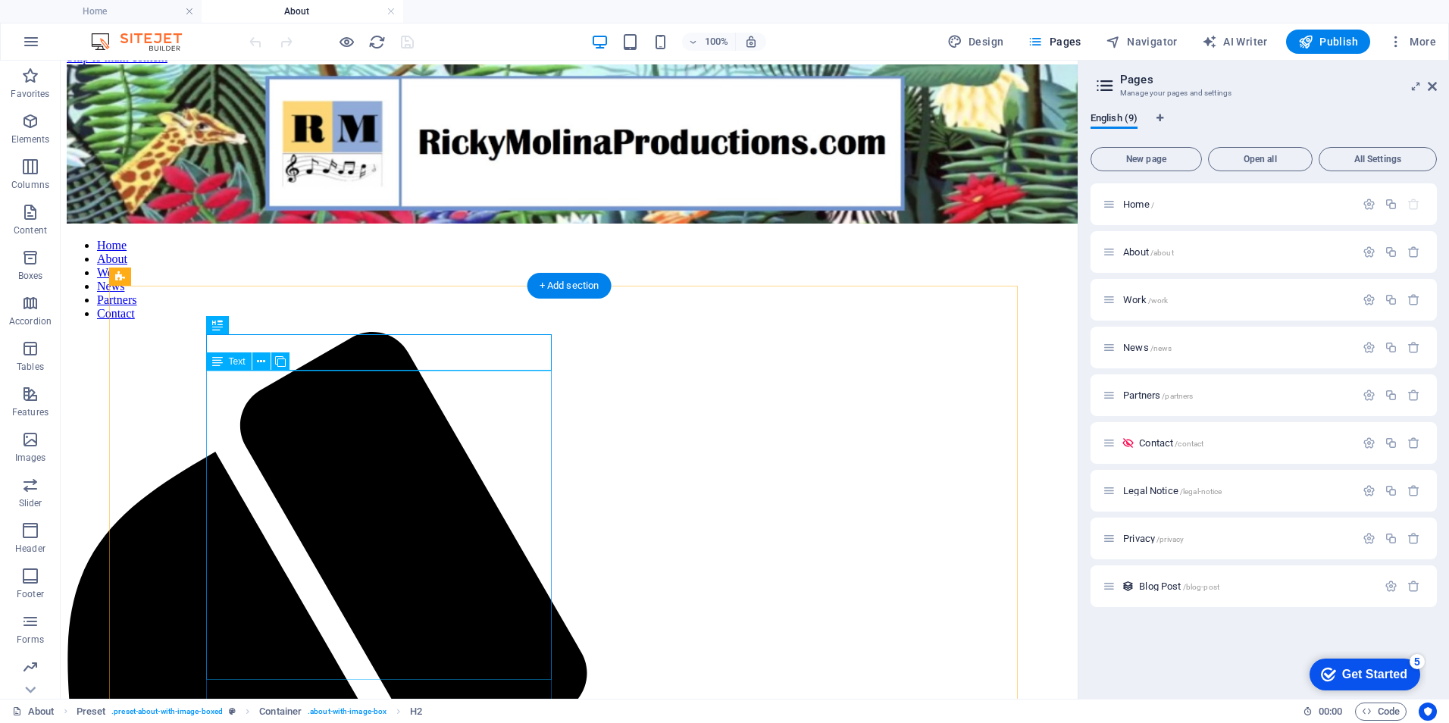
scroll to position [0, 0]
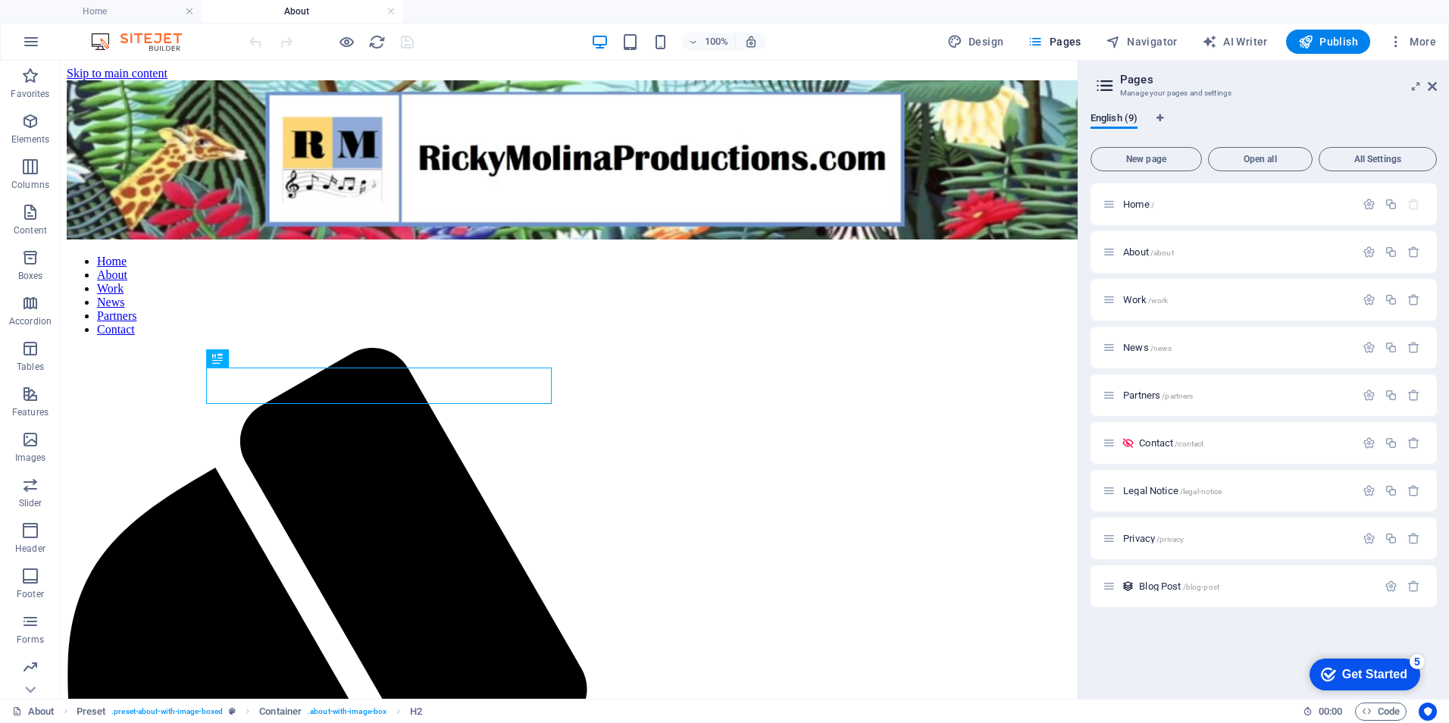
click at [1366, 674] on div "Get Started" at bounding box center [1374, 675] width 65 height 14
